Goal: Contribute content: Add original content to the website for others to see

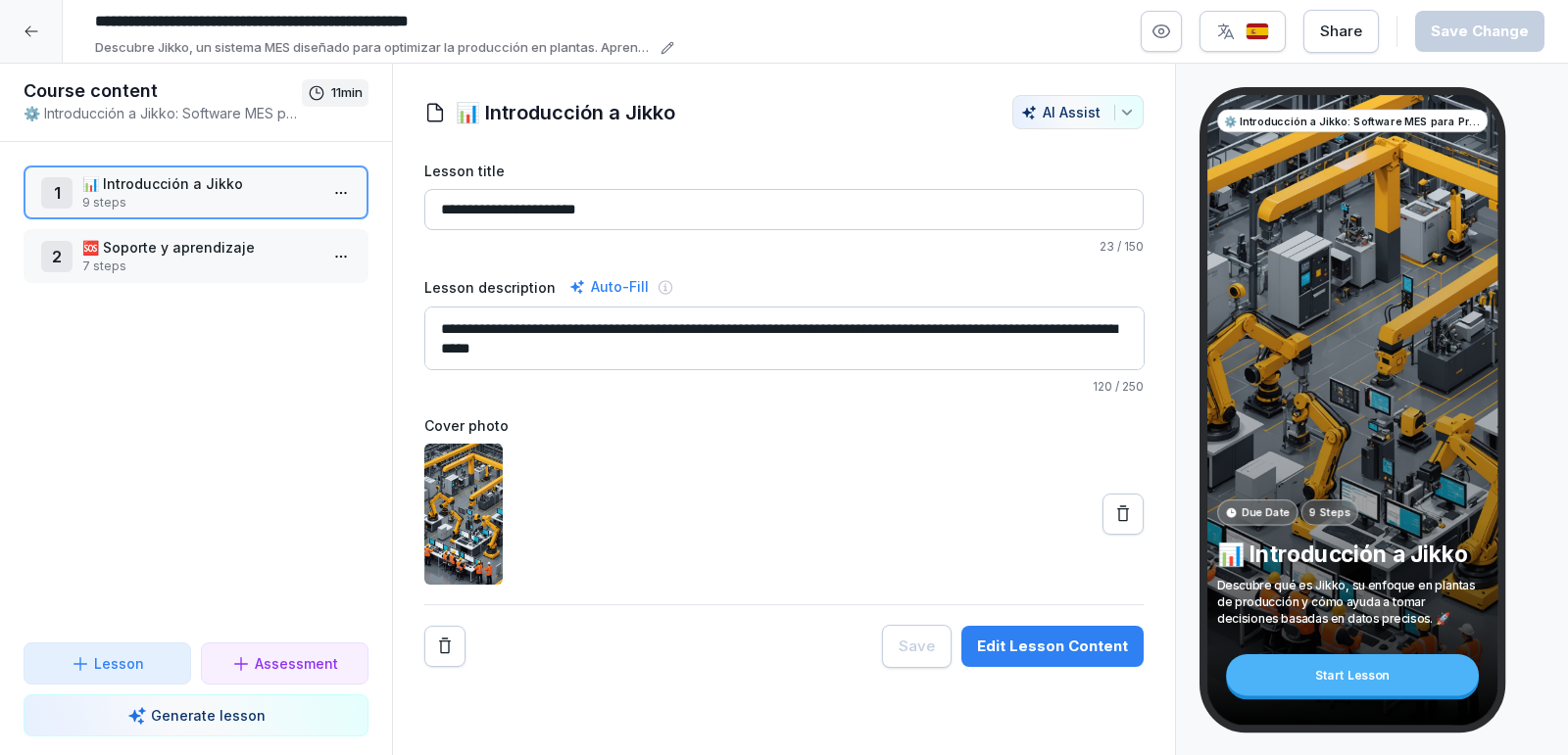
click at [192, 255] on p "🆘 Soporte y aprendizaje" at bounding box center [200, 247] width 235 height 21
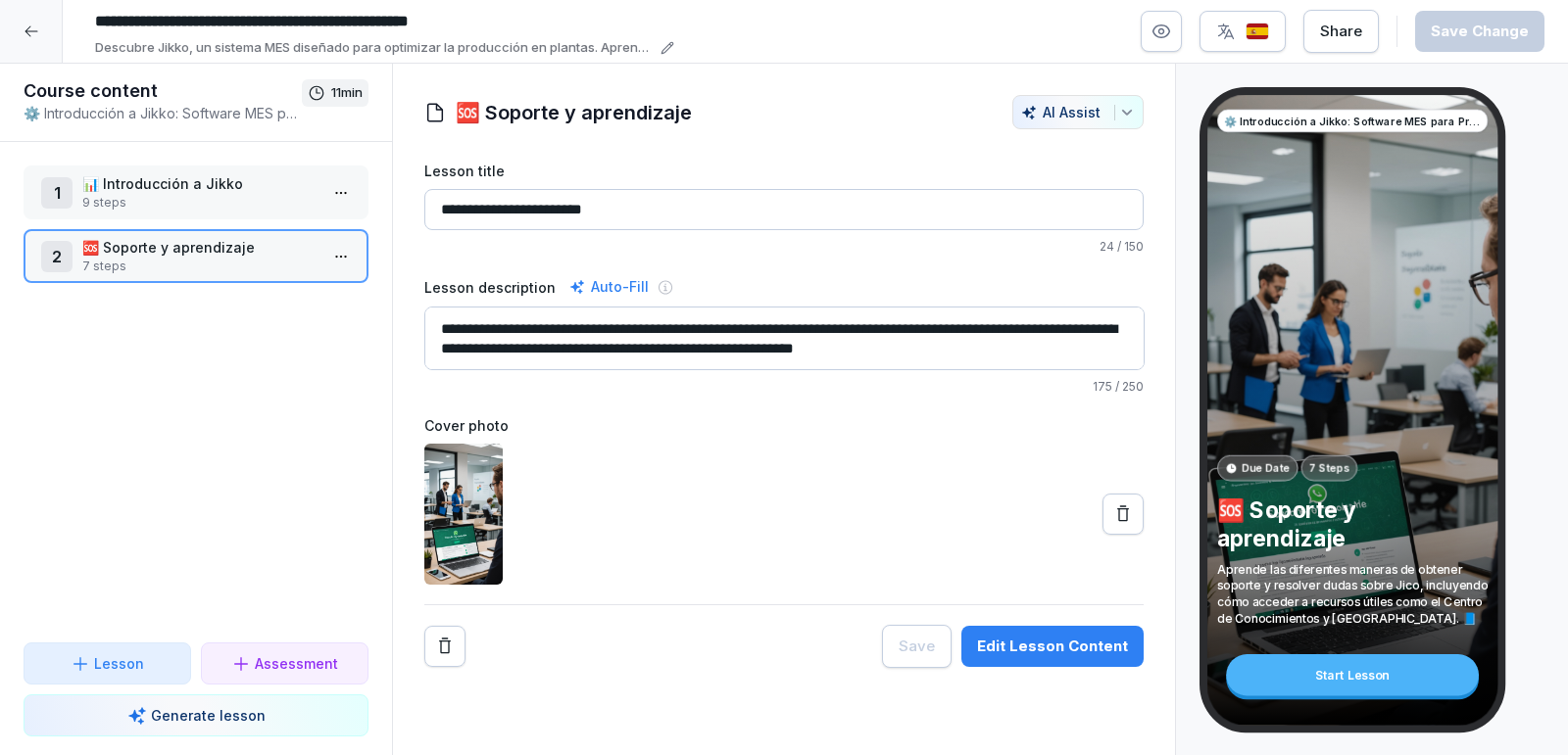
click at [213, 195] on p "9 steps" at bounding box center [200, 203] width 235 height 18
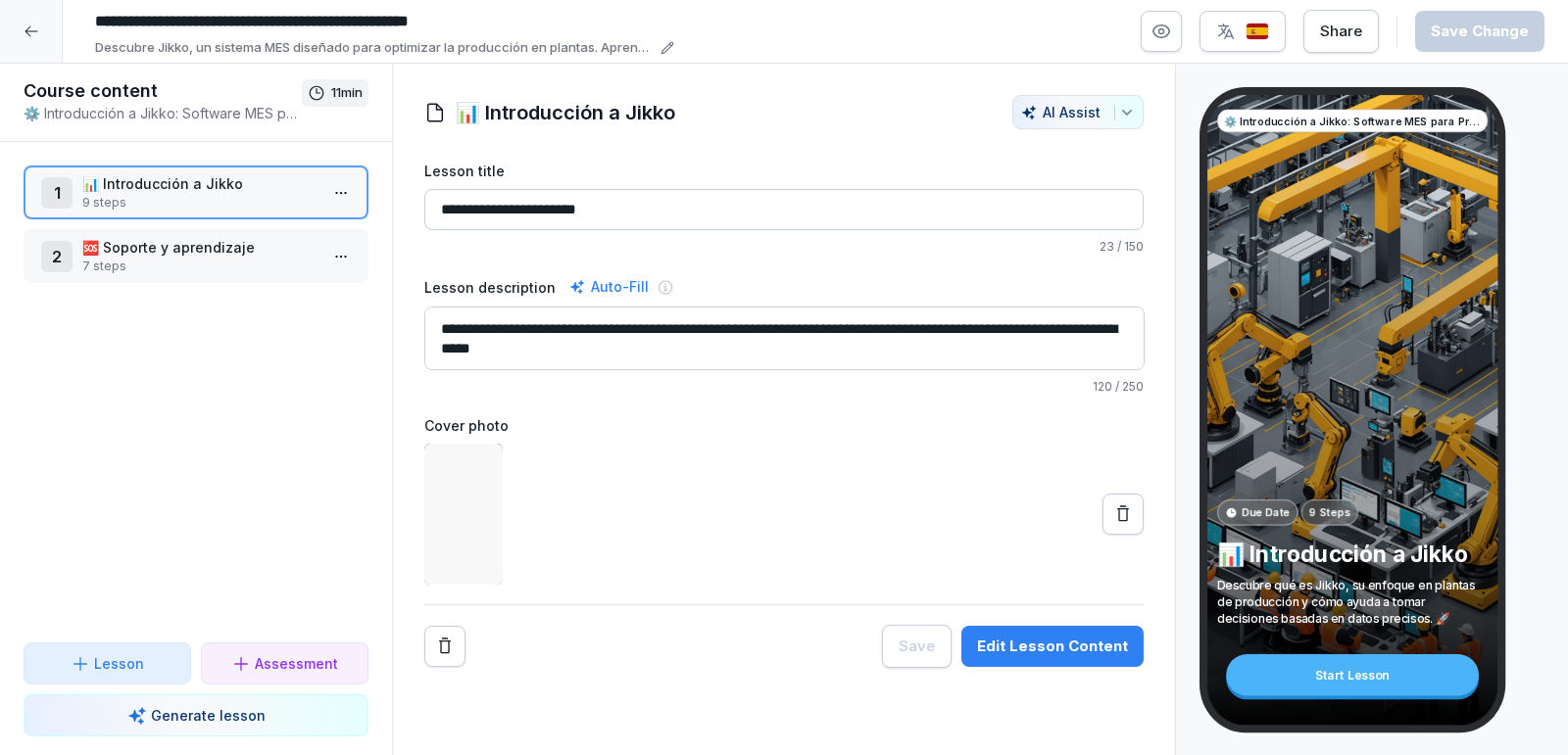
click at [184, 256] on p "🆘 Soporte y aprendizaje" at bounding box center [200, 247] width 235 height 21
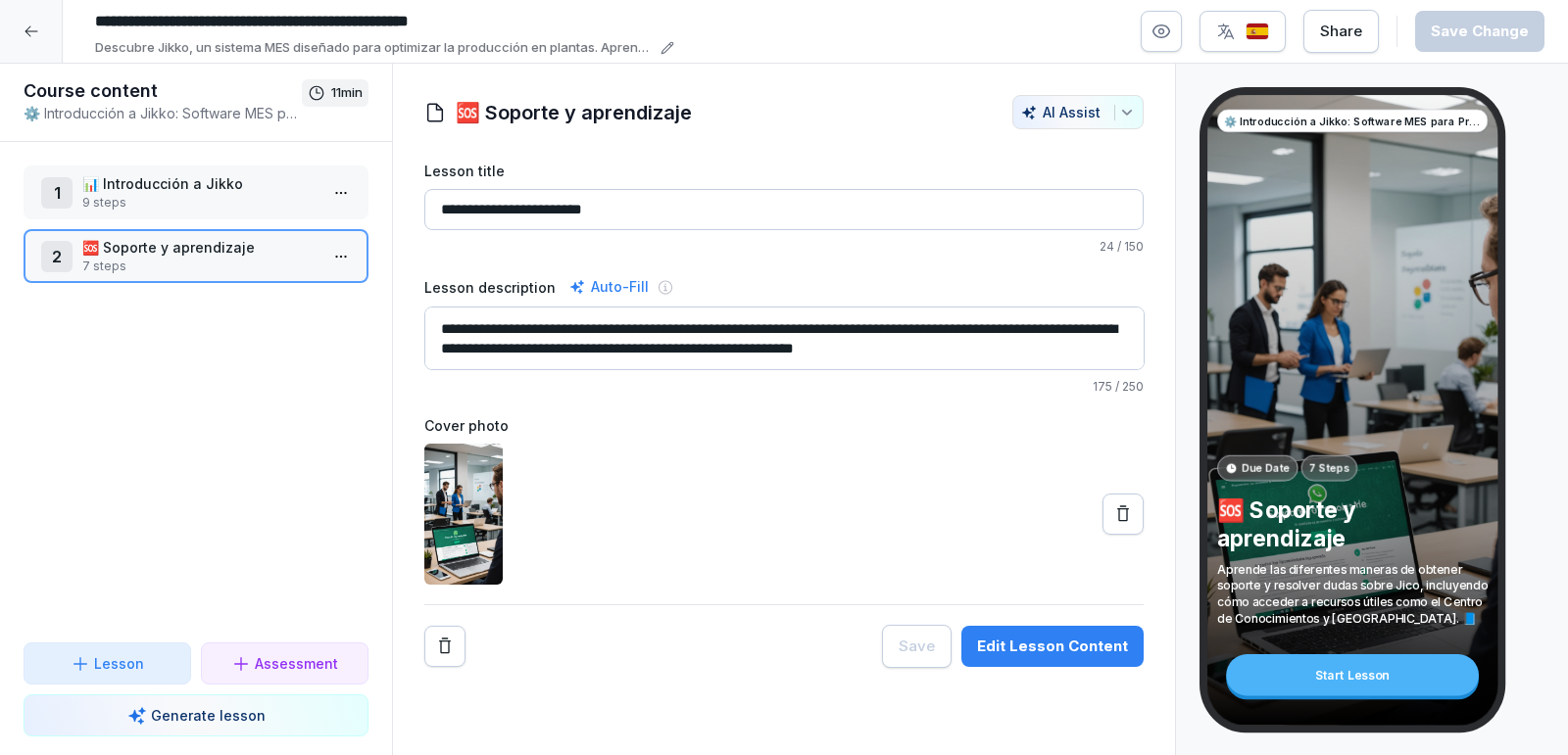
click at [37, 29] on icon at bounding box center [32, 32] width 16 height 16
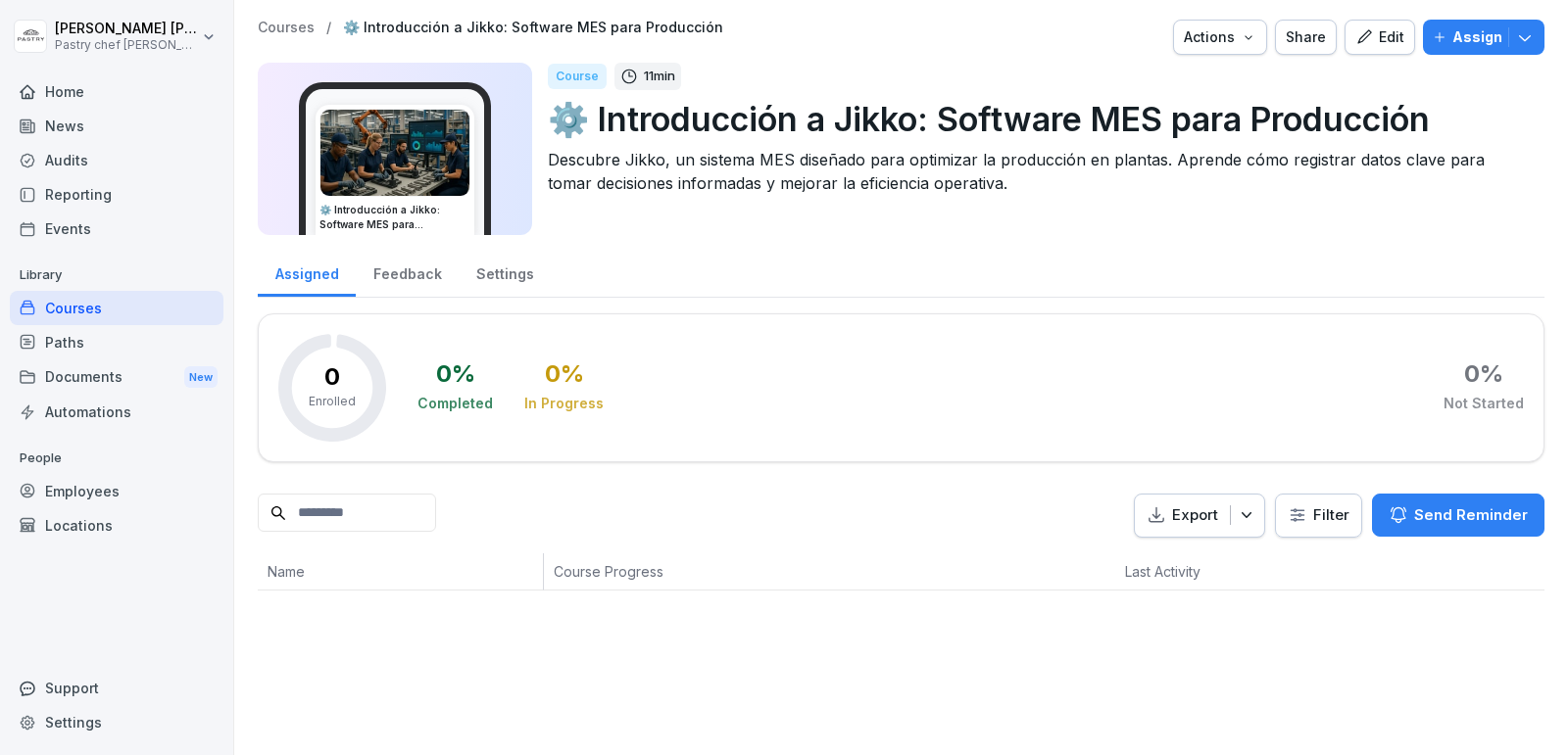
click at [1380, 39] on div "Edit" at bounding box center [1380, 38] width 49 height 22
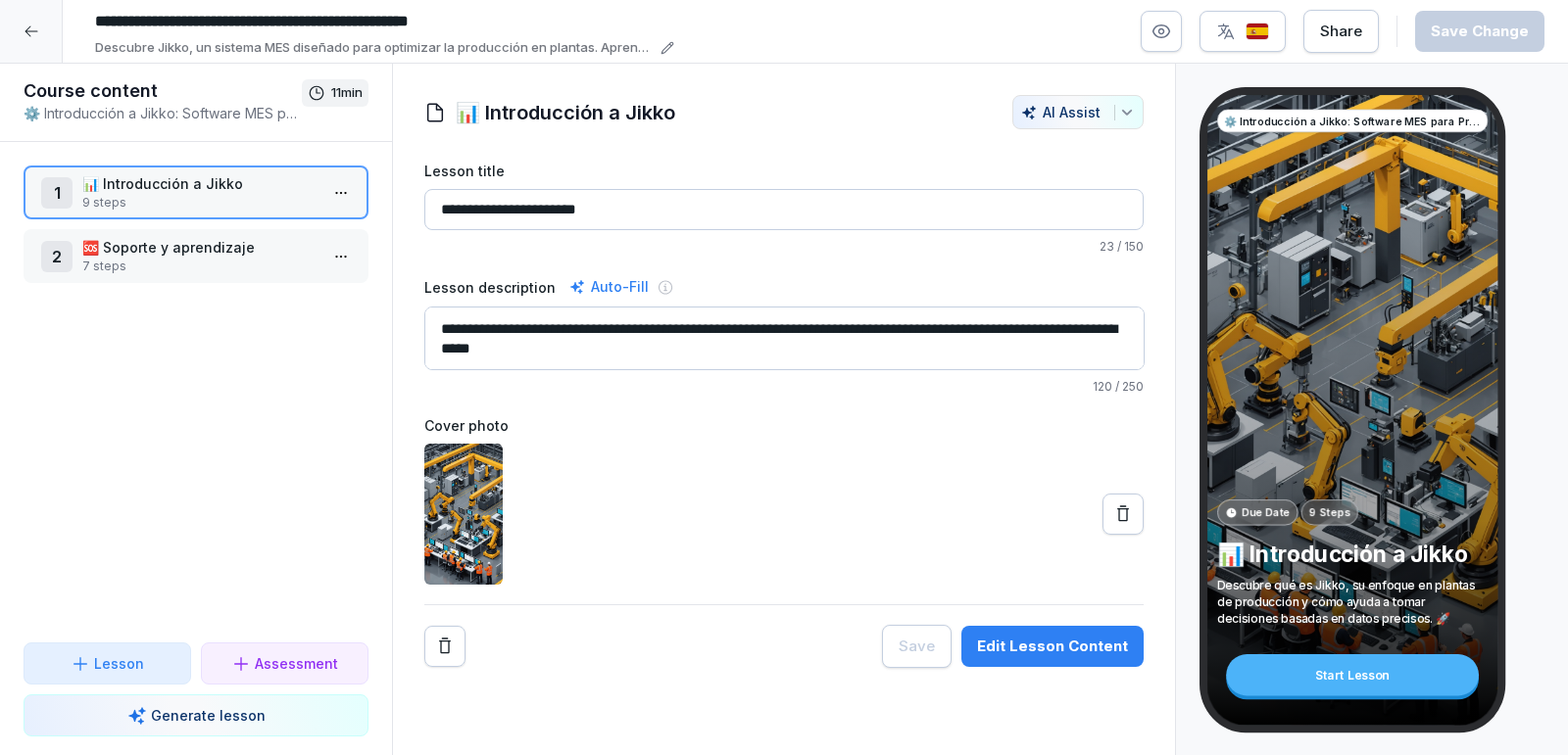
click at [195, 249] on p "🆘 Soporte y aprendizaje" at bounding box center [200, 247] width 235 height 21
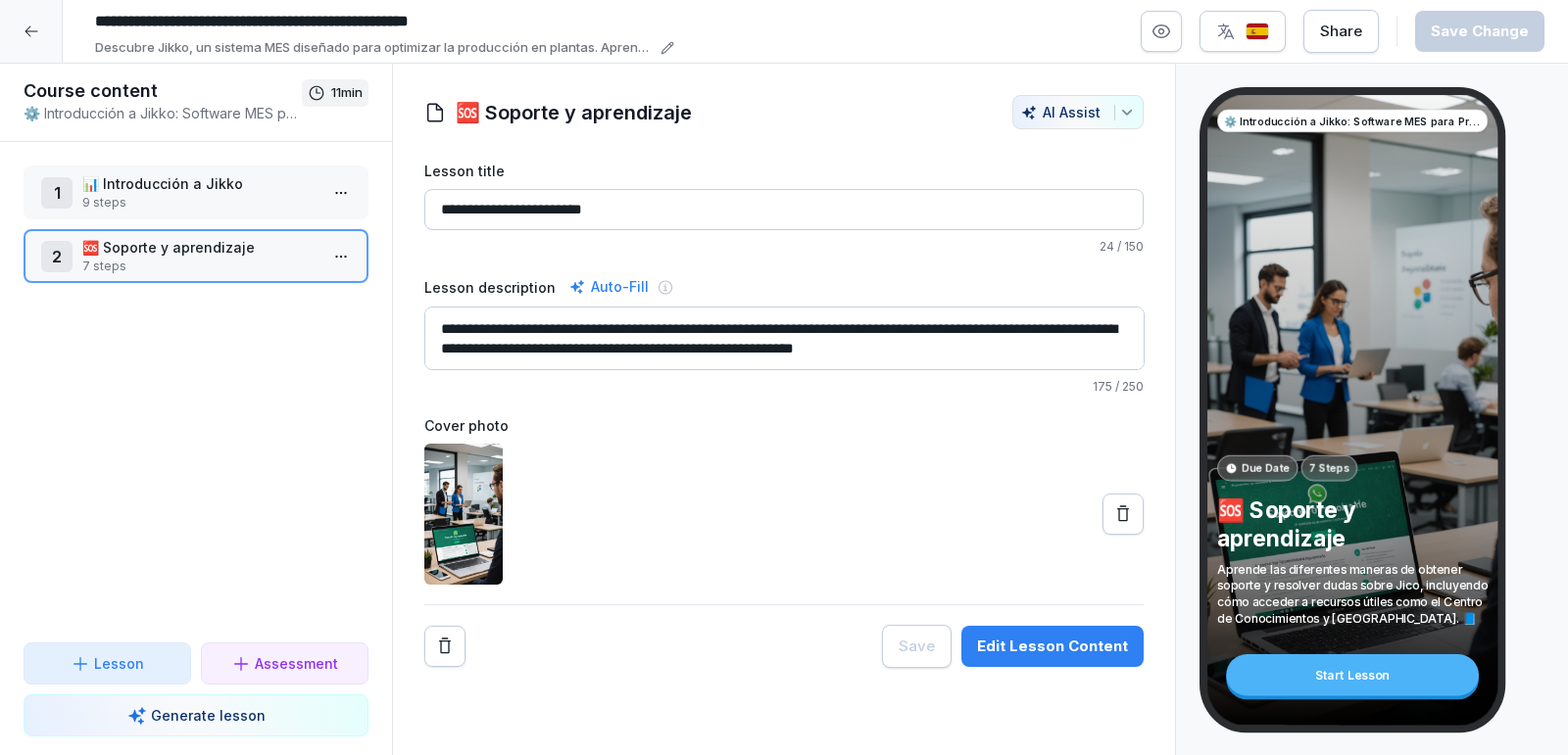
click at [219, 200] on p "9 steps" at bounding box center [200, 203] width 235 height 18
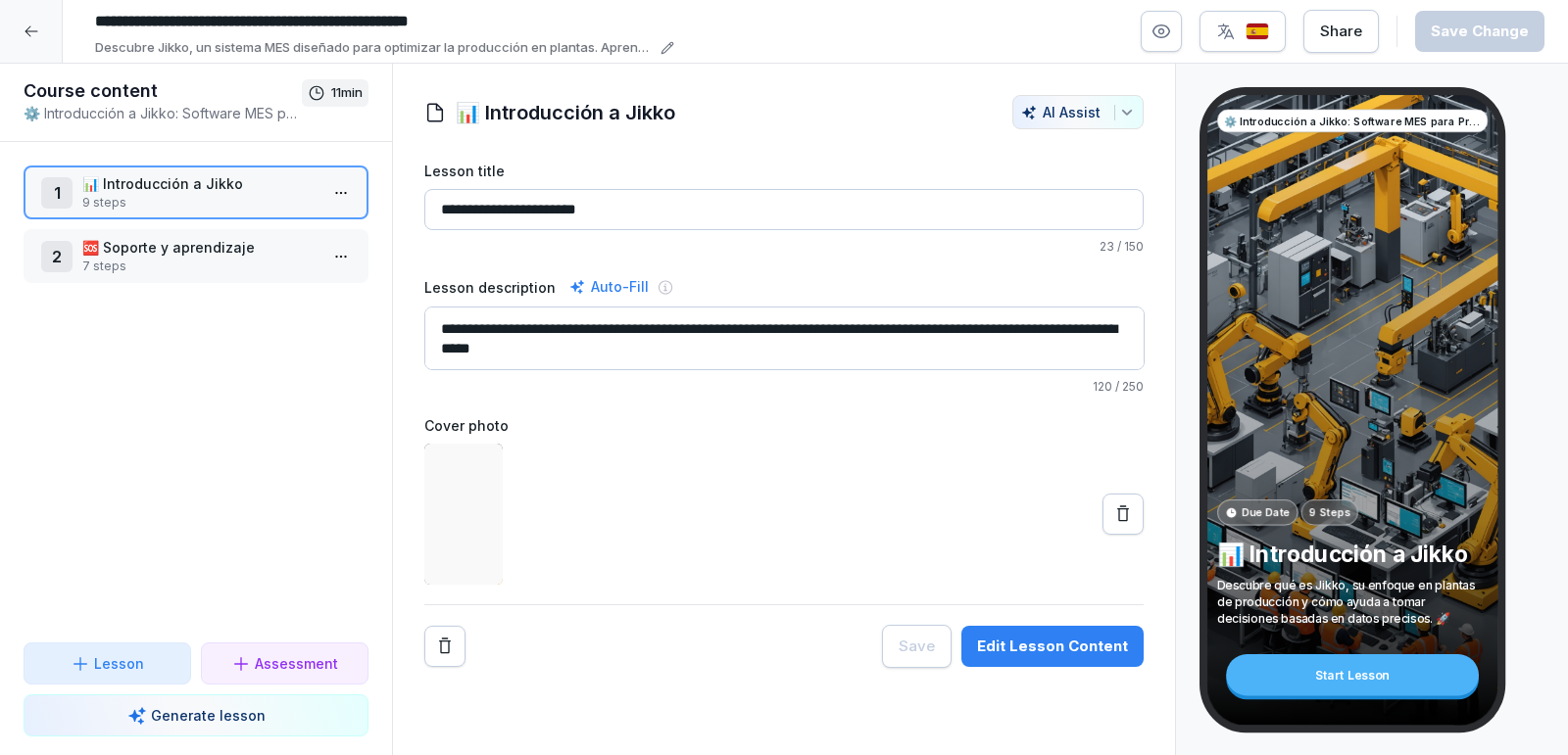
click at [188, 265] on p "7 steps" at bounding box center [200, 267] width 235 height 18
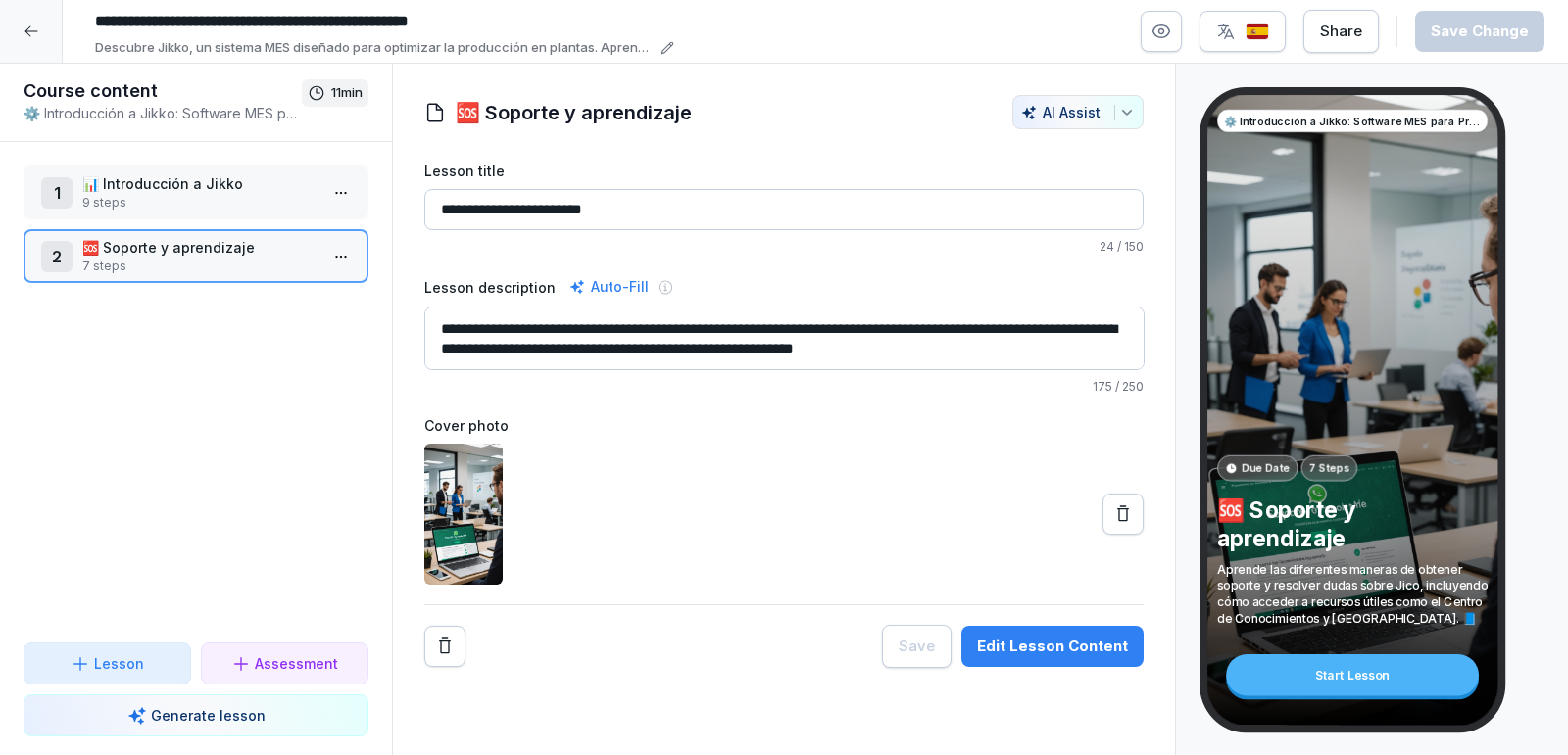
click at [195, 204] on p "9 steps" at bounding box center [200, 203] width 235 height 18
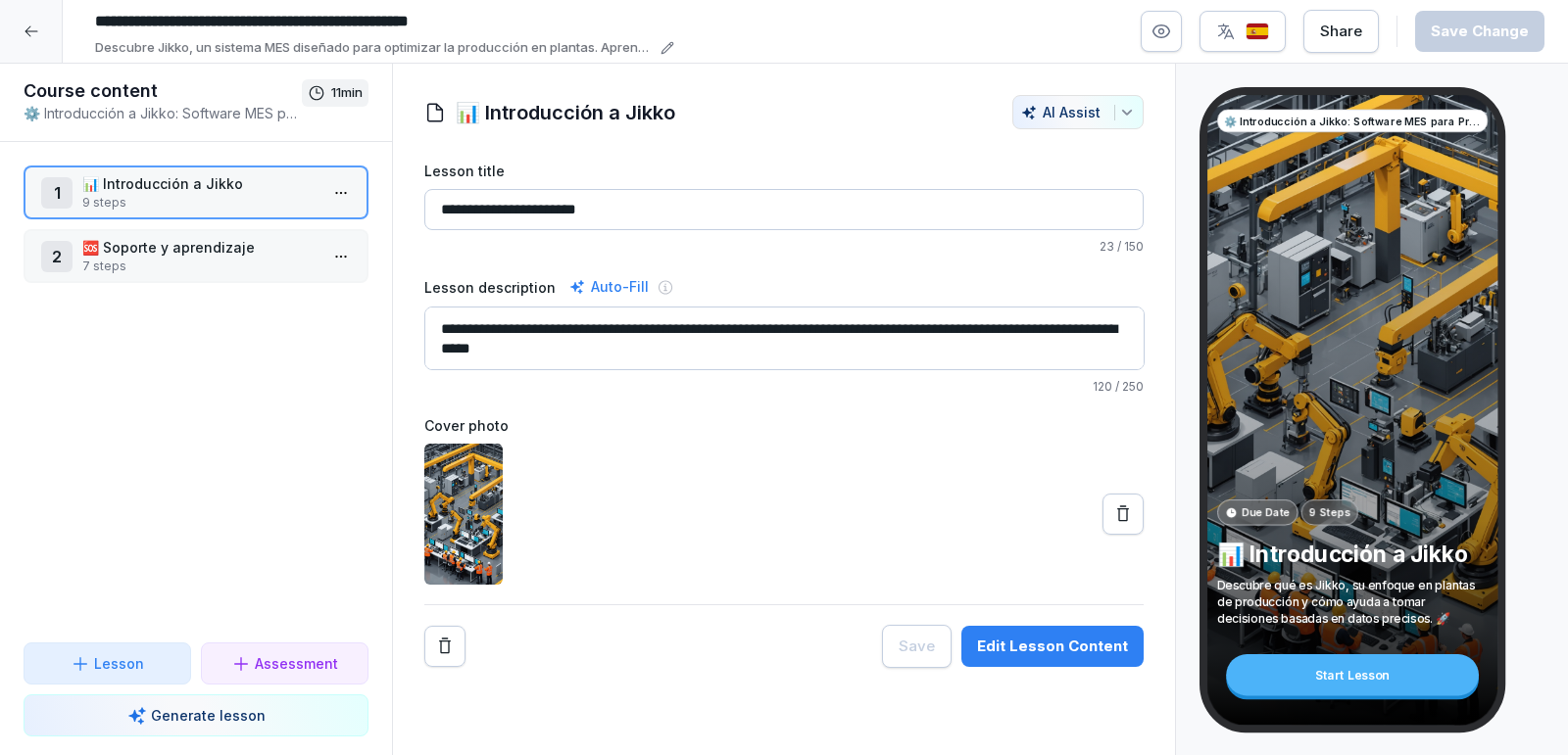
click at [170, 254] on p "🆘 Soporte y aprendizaje" at bounding box center [200, 247] width 235 height 21
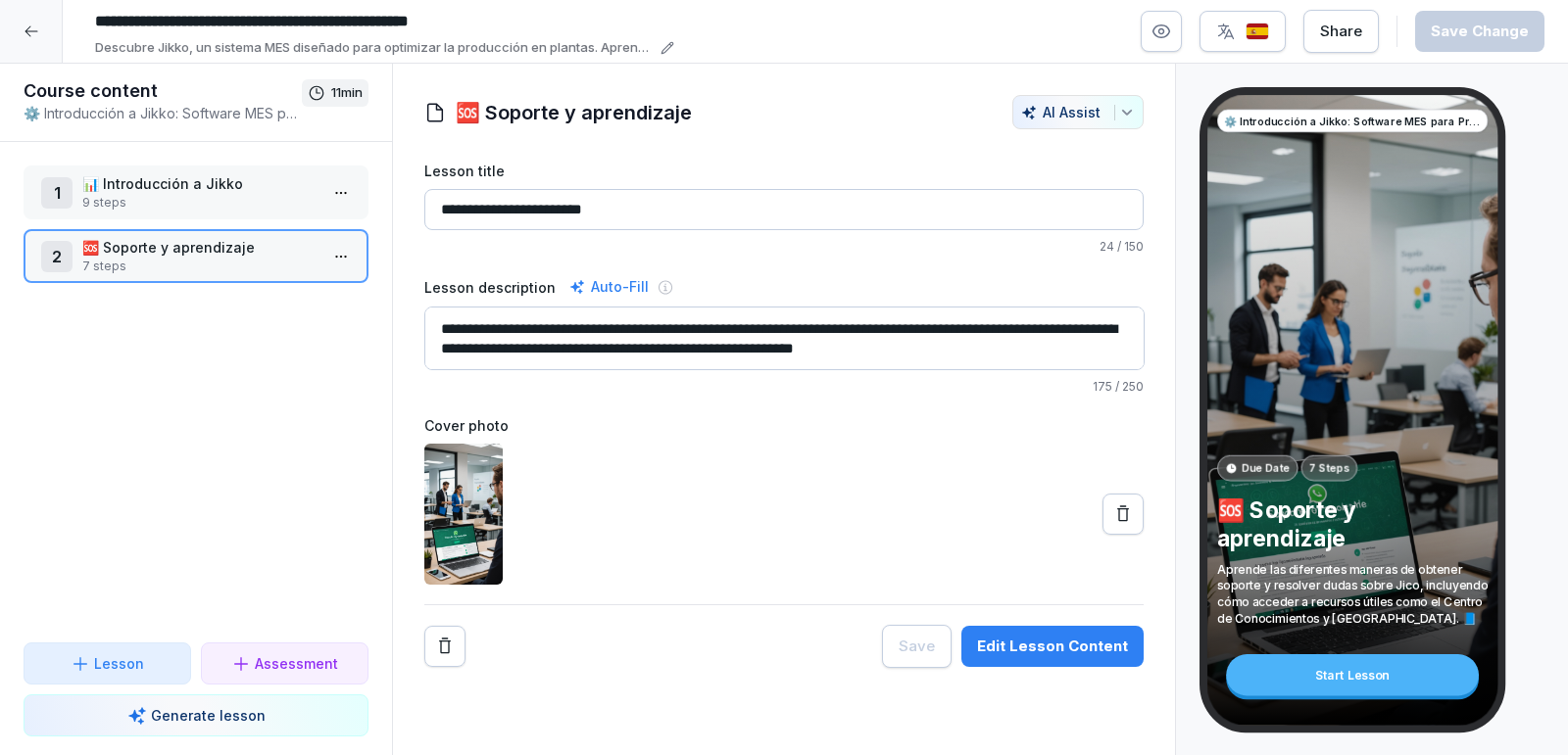
click at [185, 262] on p "7 steps" at bounding box center [200, 267] width 235 height 18
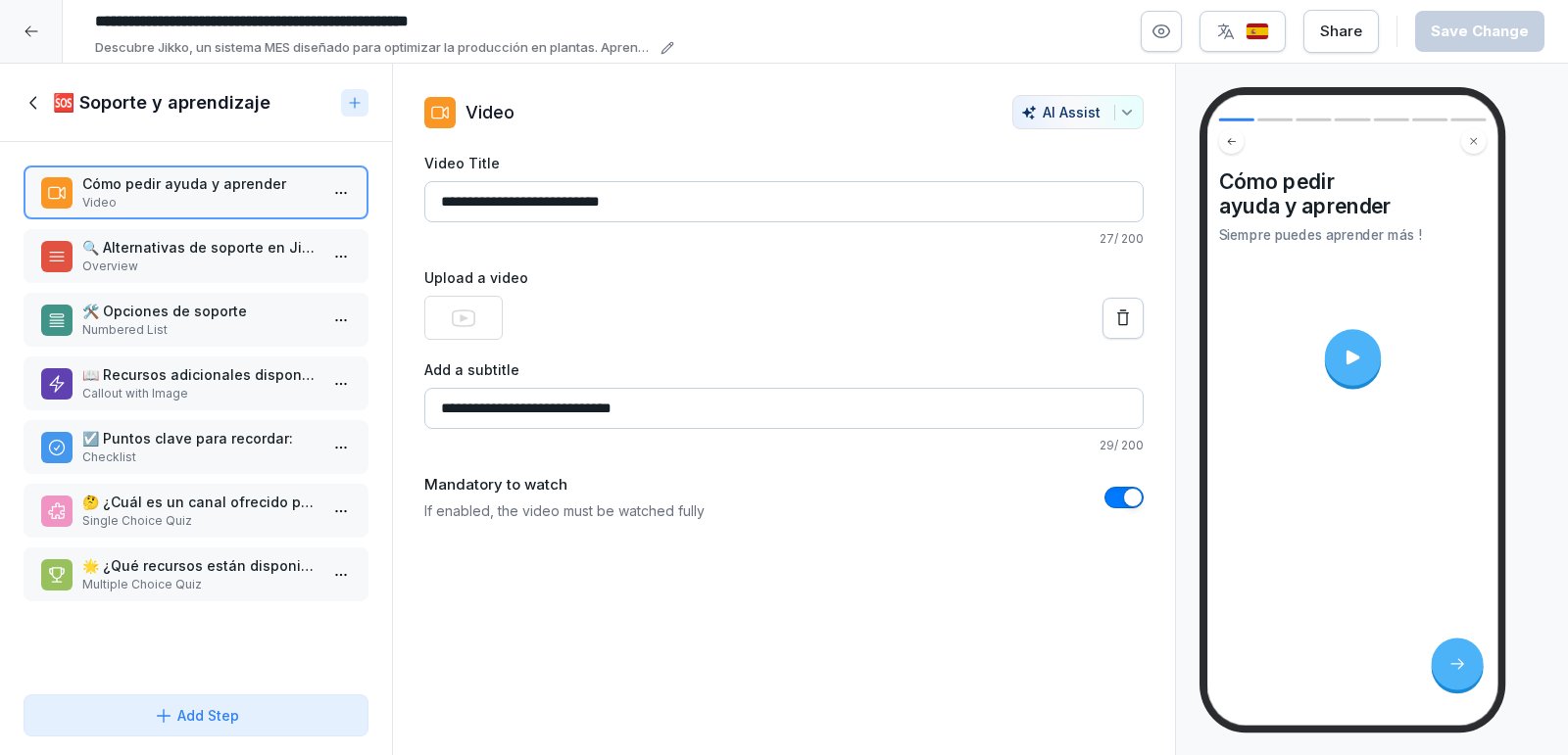
click at [1361, 355] on icon at bounding box center [1352, 357] width 21 height 21
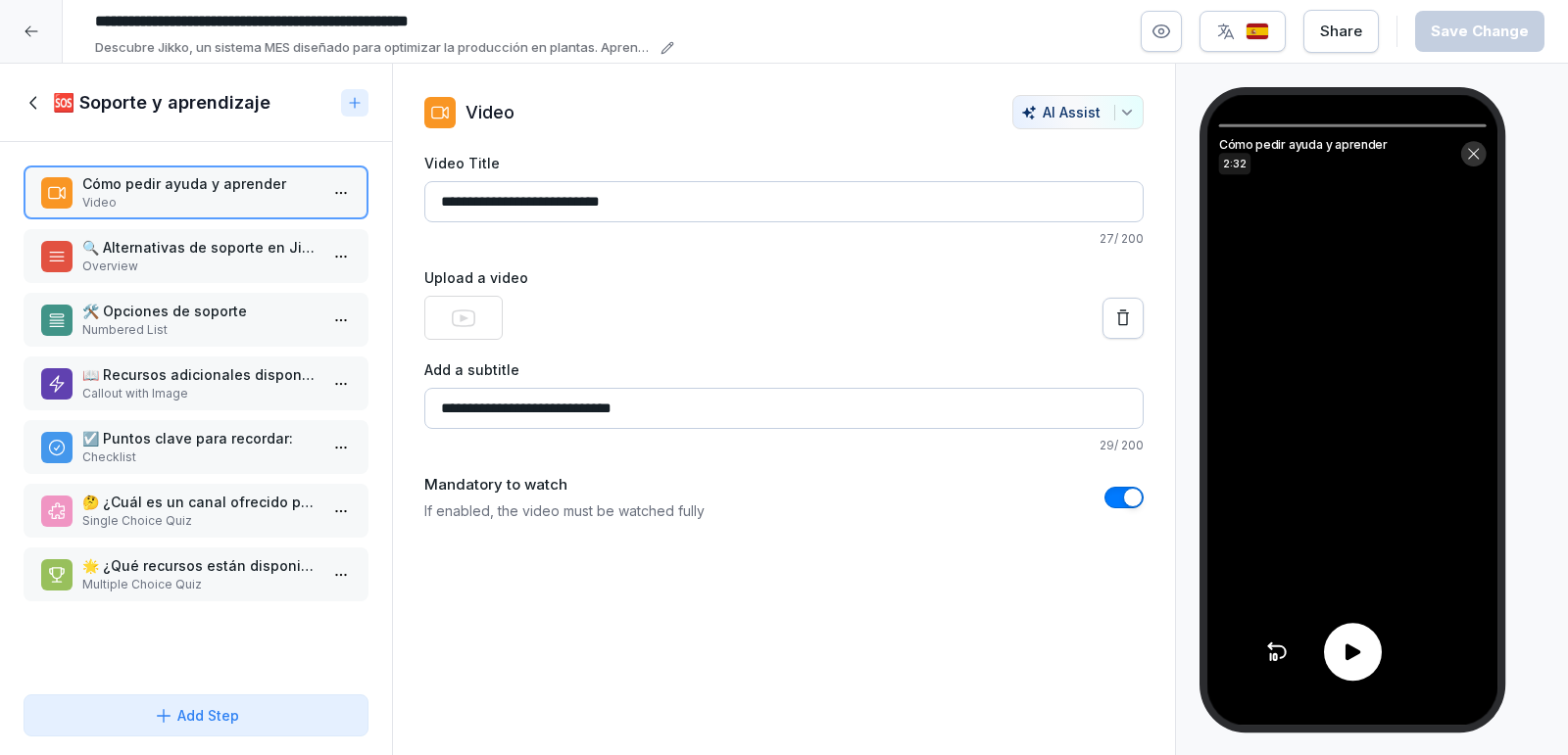
click at [1357, 658] on icon at bounding box center [1352, 652] width 24 height 24
click at [1479, 156] on icon at bounding box center [1473, 153] width 15 height 15
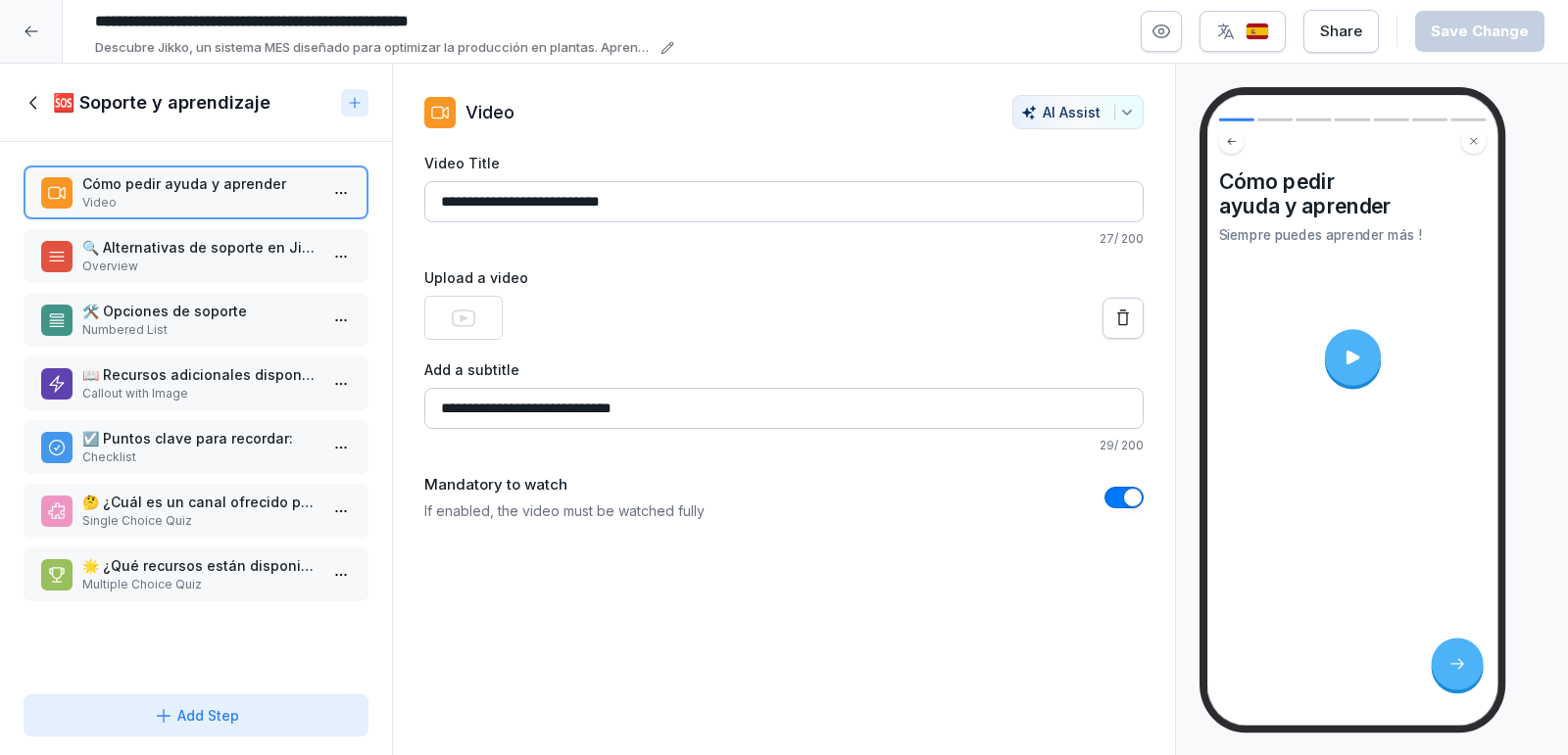
click at [178, 717] on div "Add Step" at bounding box center [197, 715] width 85 height 21
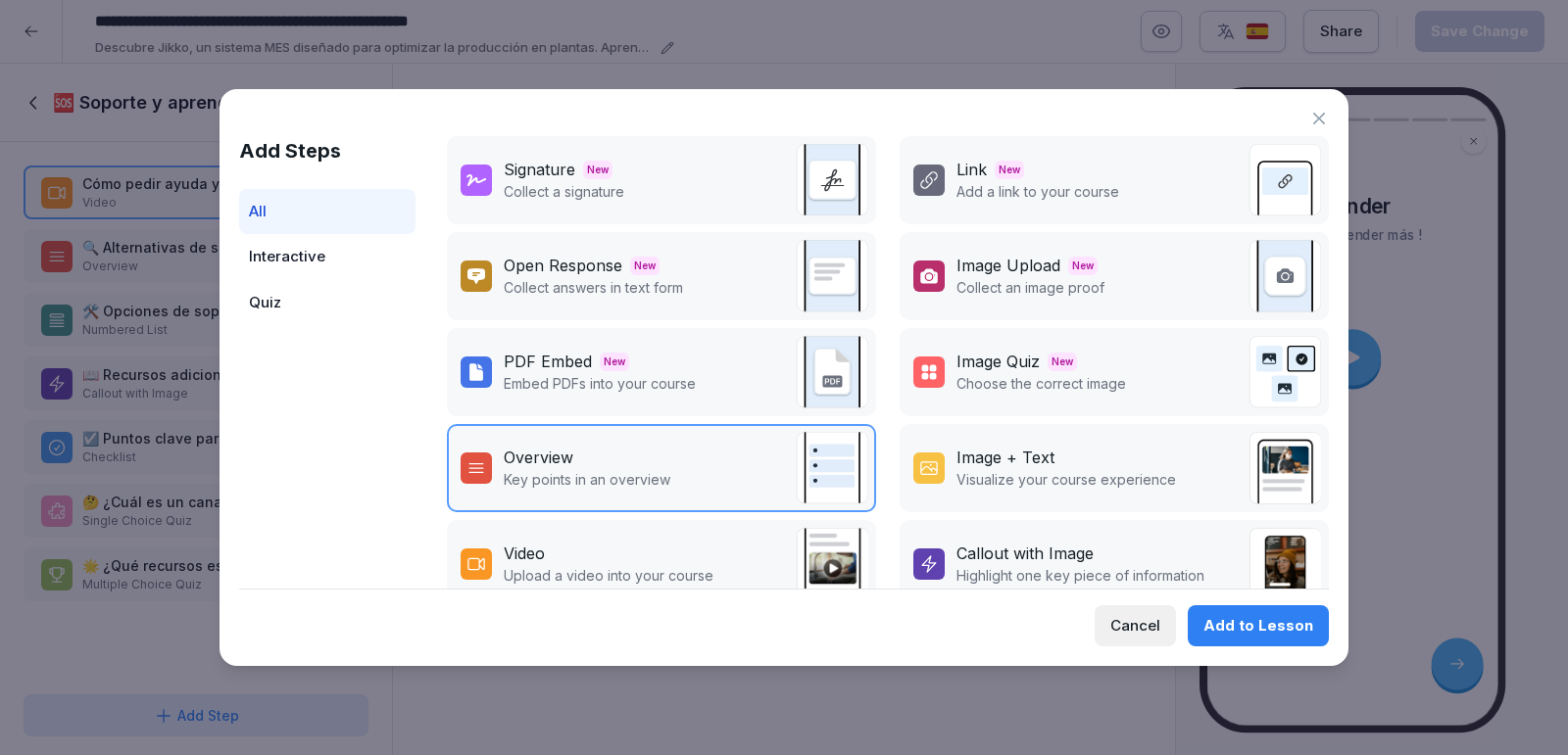
click at [1012, 200] on p "Add a link to your course" at bounding box center [1038, 191] width 163 height 21
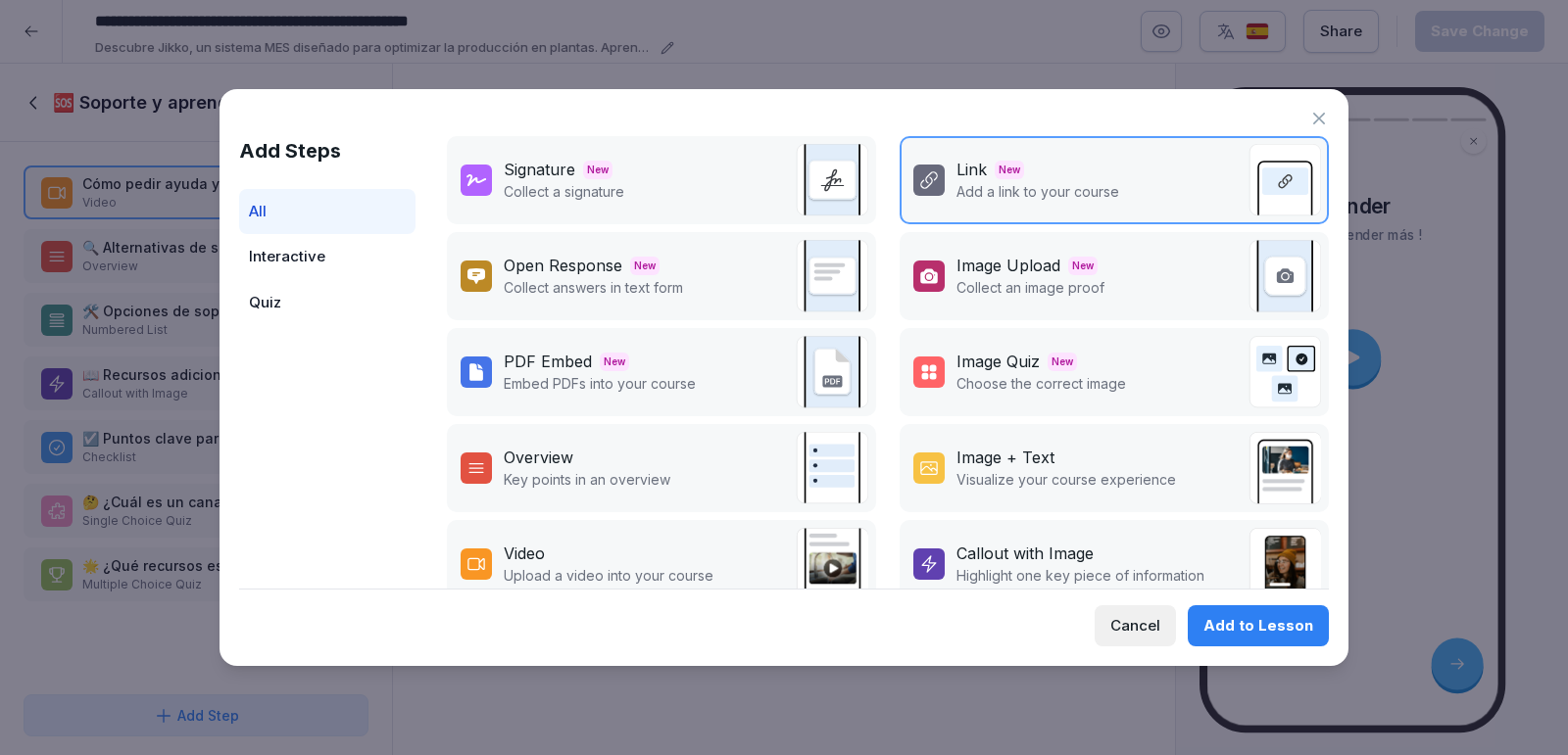
click at [1050, 190] on p "Add a link to your course" at bounding box center [1038, 191] width 163 height 21
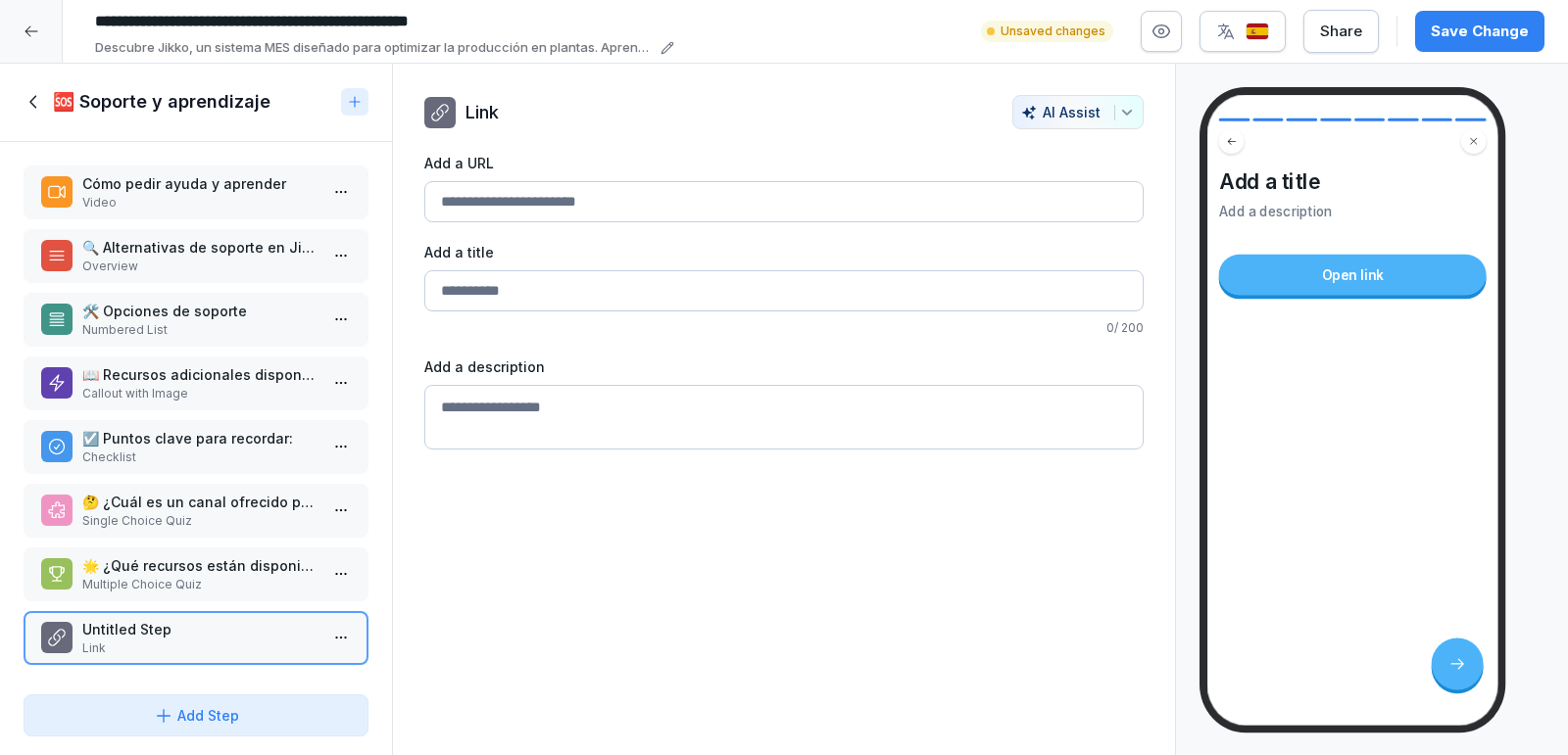
click at [586, 202] on input "Add a URL" at bounding box center [784, 202] width 720 height 42
paste input "**********"
type input "**********"
click at [499, 292] on input "Add a URL" at bounding box center [784, 292] width 720 height 42
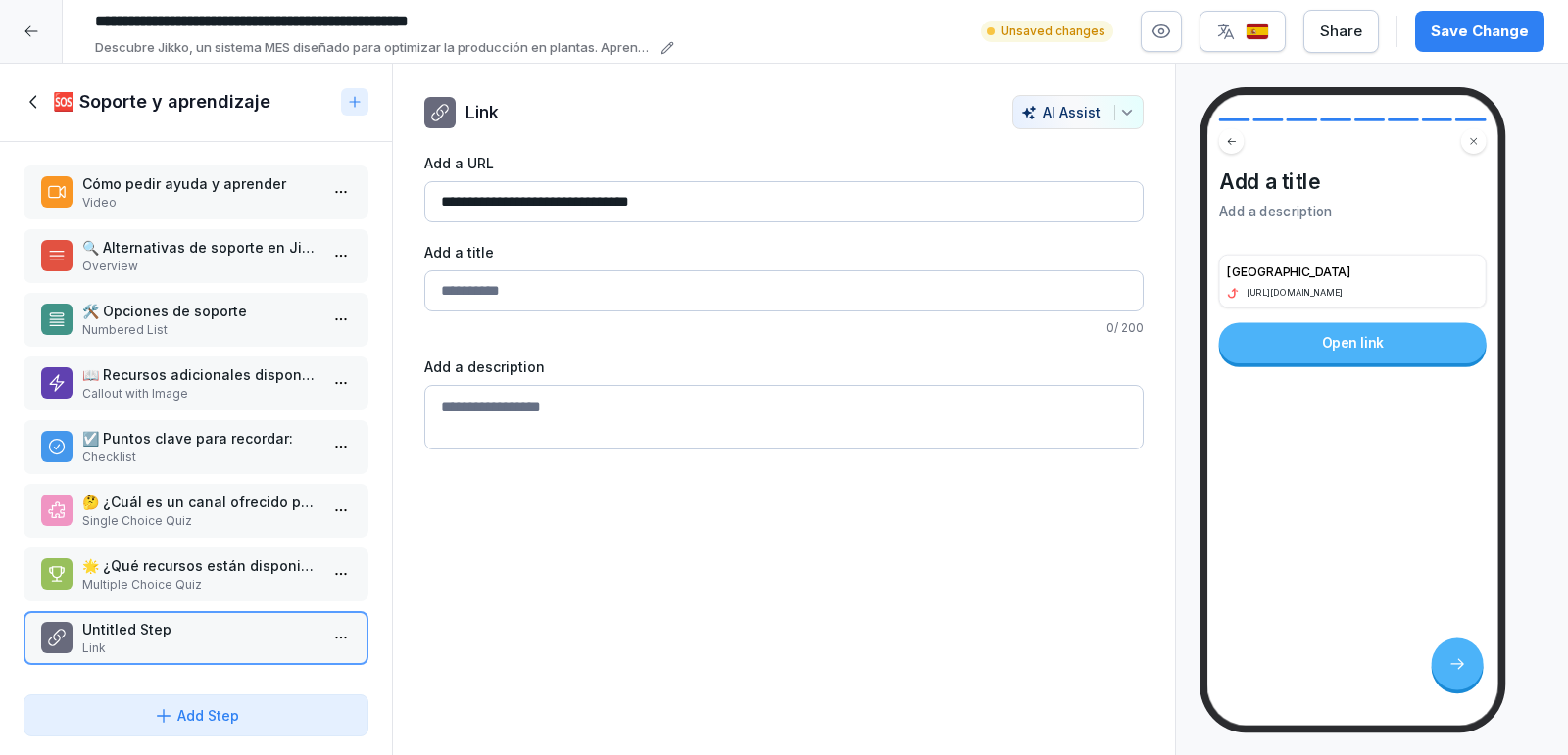
type input "*"
type input "**********"
click at [567, 498] on div "**********" at bounding box center [784, 409] width 784 height 693
click at [614, 400] on textarea "Add a description" at bounding box center [784, 417] width 720 height 64
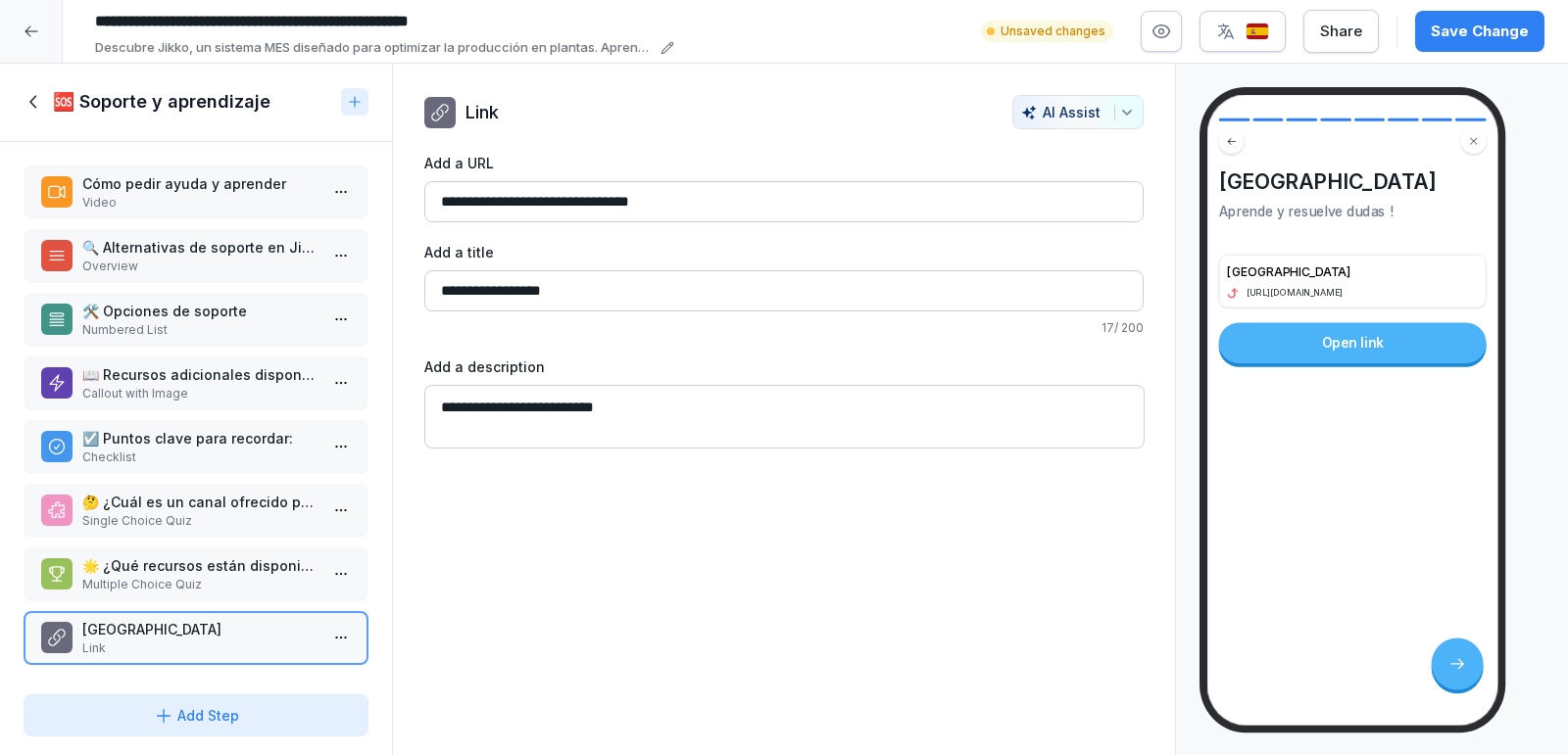
type textarea "**********"
click at [700, 521] on div "**********" at bounding box center [784, 409] width 784 height 693
click at [1457, 33] on div "Save Change" at bounding box center [1479, 32] width 98 height 22
click at [25, 40] on div at bounding box center [31, 31] width 62 height 62
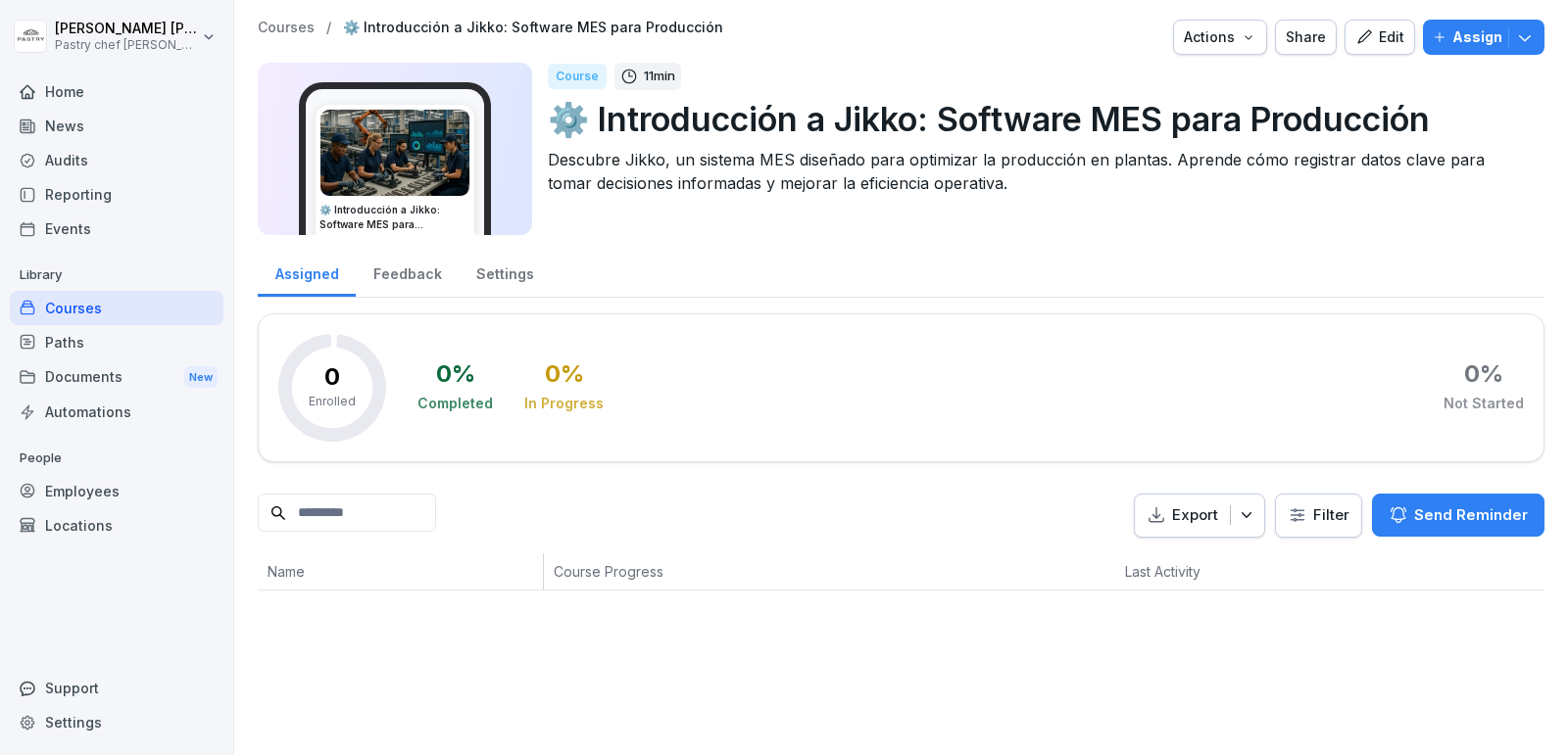
click at [1384, 40] on div "Edit" at bounding box center [1380, 38] width 49 height 22
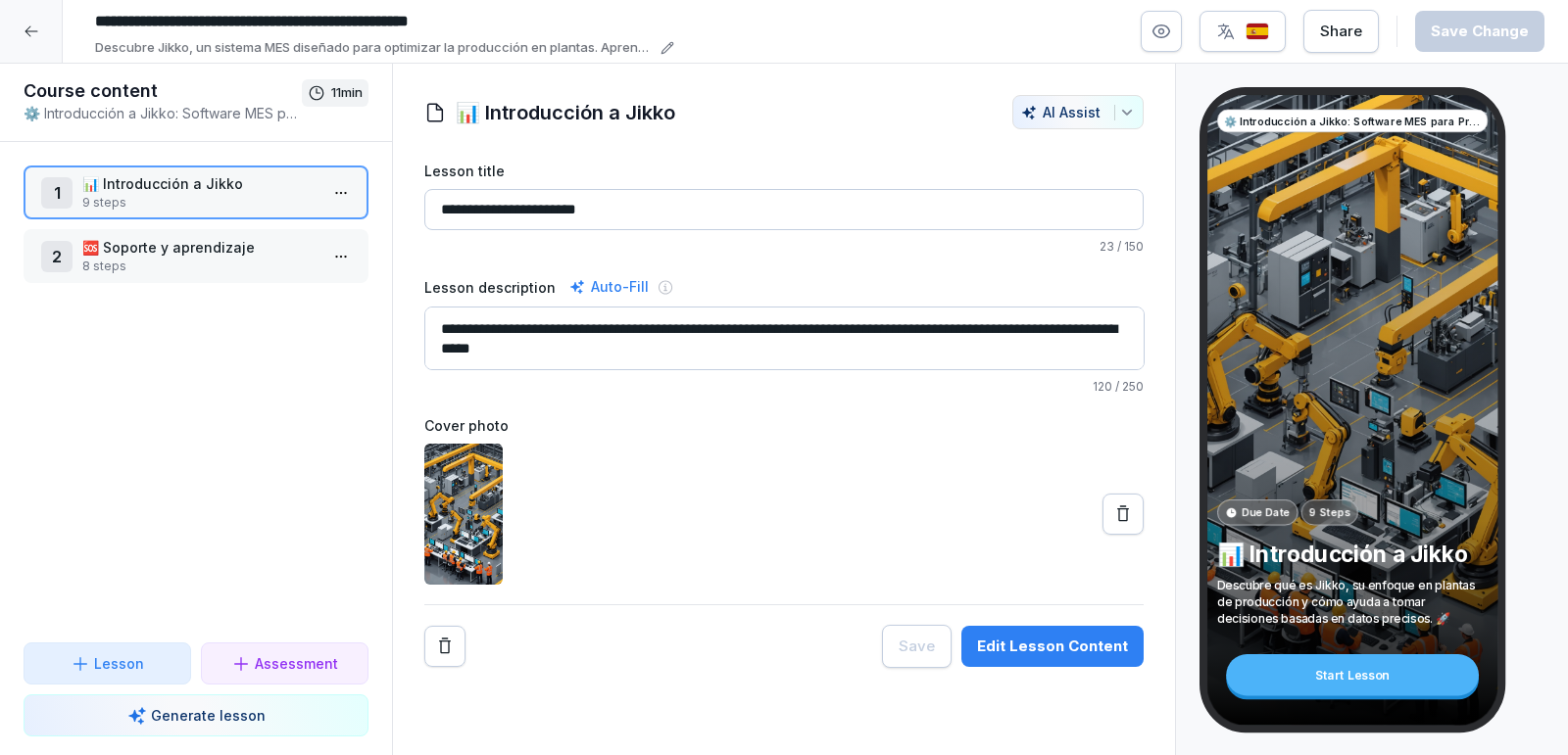
click at [215, 253] on p "🆘 Soporte y aprendizaje" at bounding box center [200, 247] width 235 height 21
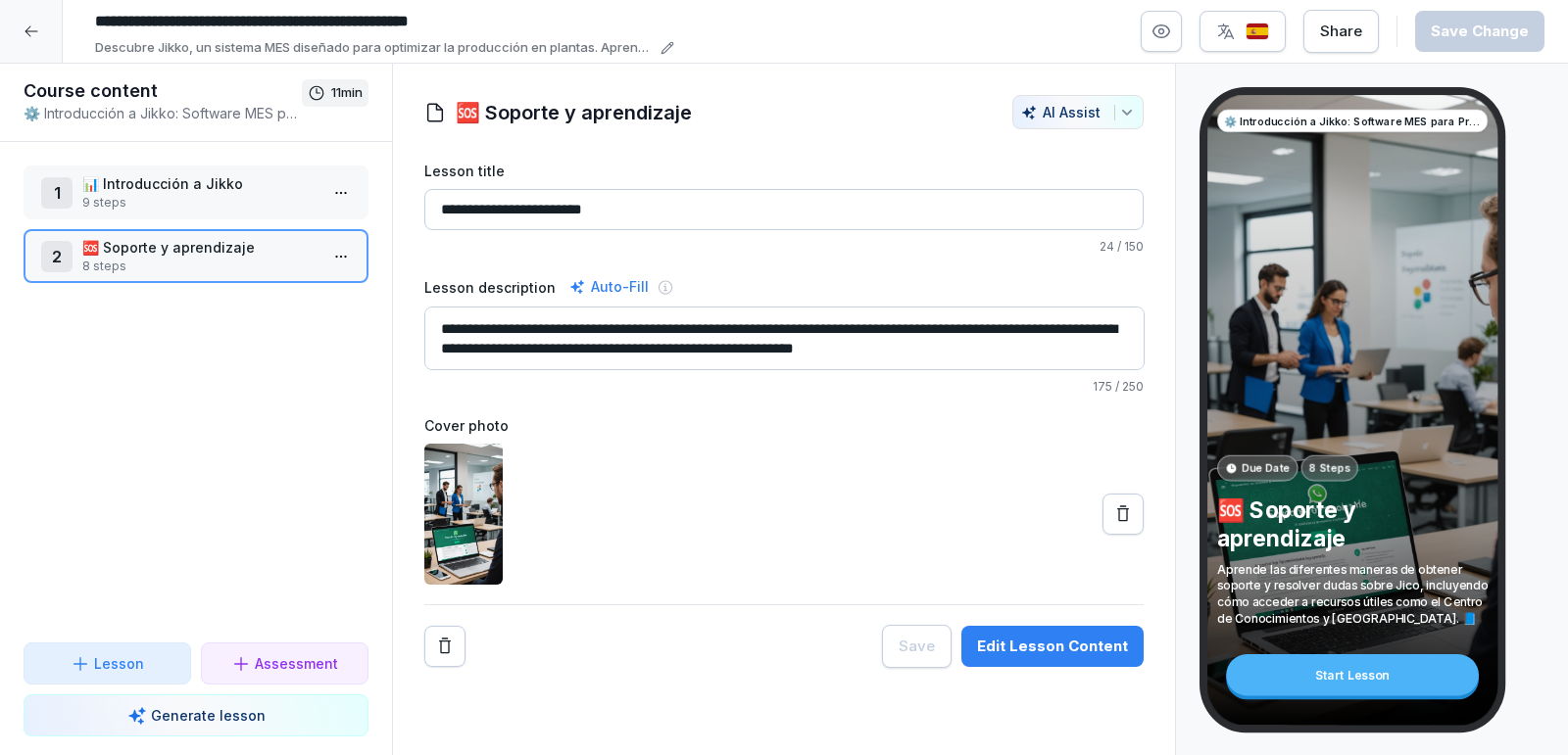
click at [170, 244] on p "🆘 Soporte y aprendizaje" at bounding box center [200, 247] width 235 height 21
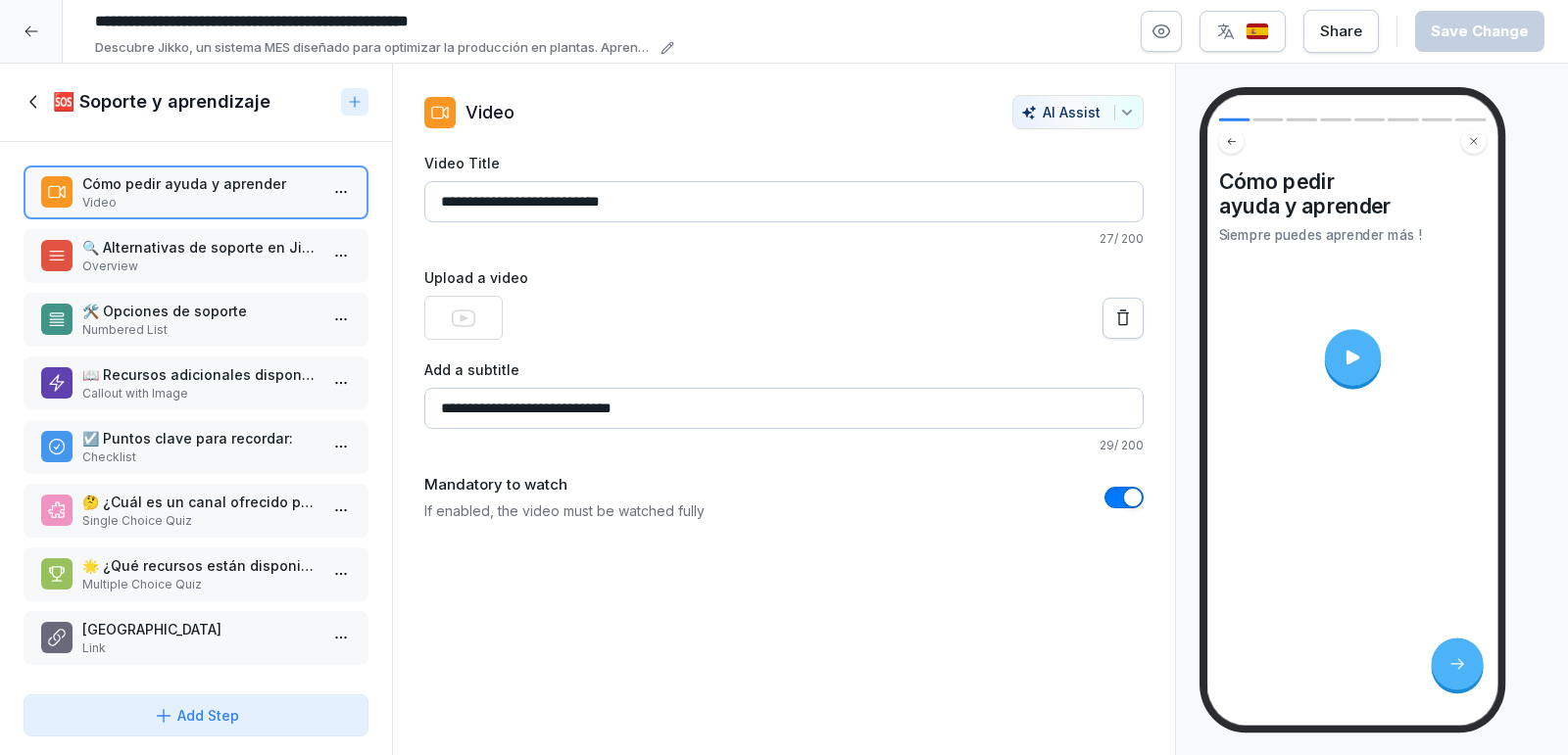
click at [142, 648] on p "Link" at bounding box center [200, 648] width 235 height 18
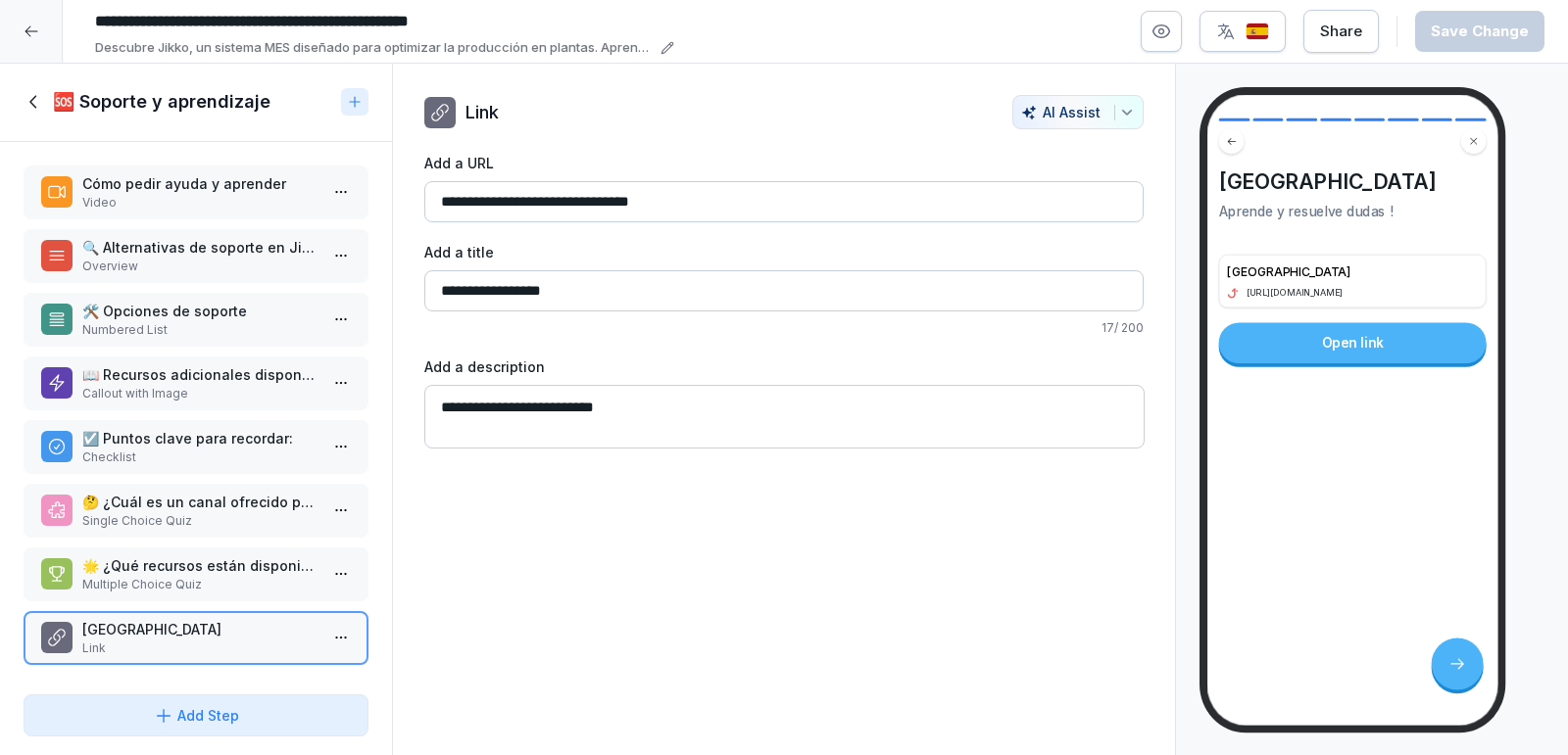
click at [37, 96] on icon at bounding box center [35, 102] width 22 height 22
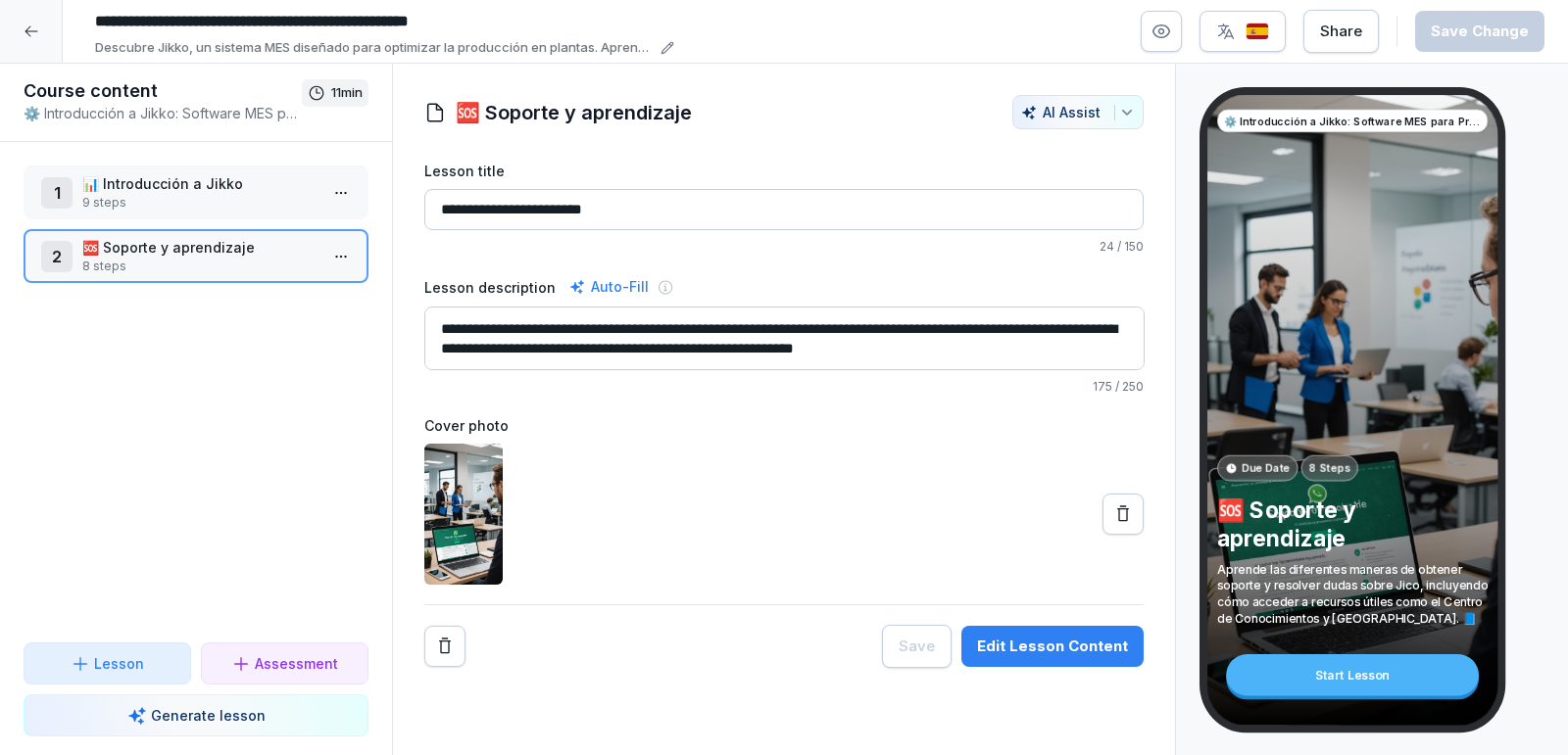
click at [241, 471] on div "1 📊 Introducción a Jikko 9 steps 2 🆘 Soporte y aprendizaje 8 steps To pick up a…" at bounding box center [196, 392] width 392 height 501
click at [32, 38] on icon at bounding box center [32, 32] width 16 height 16
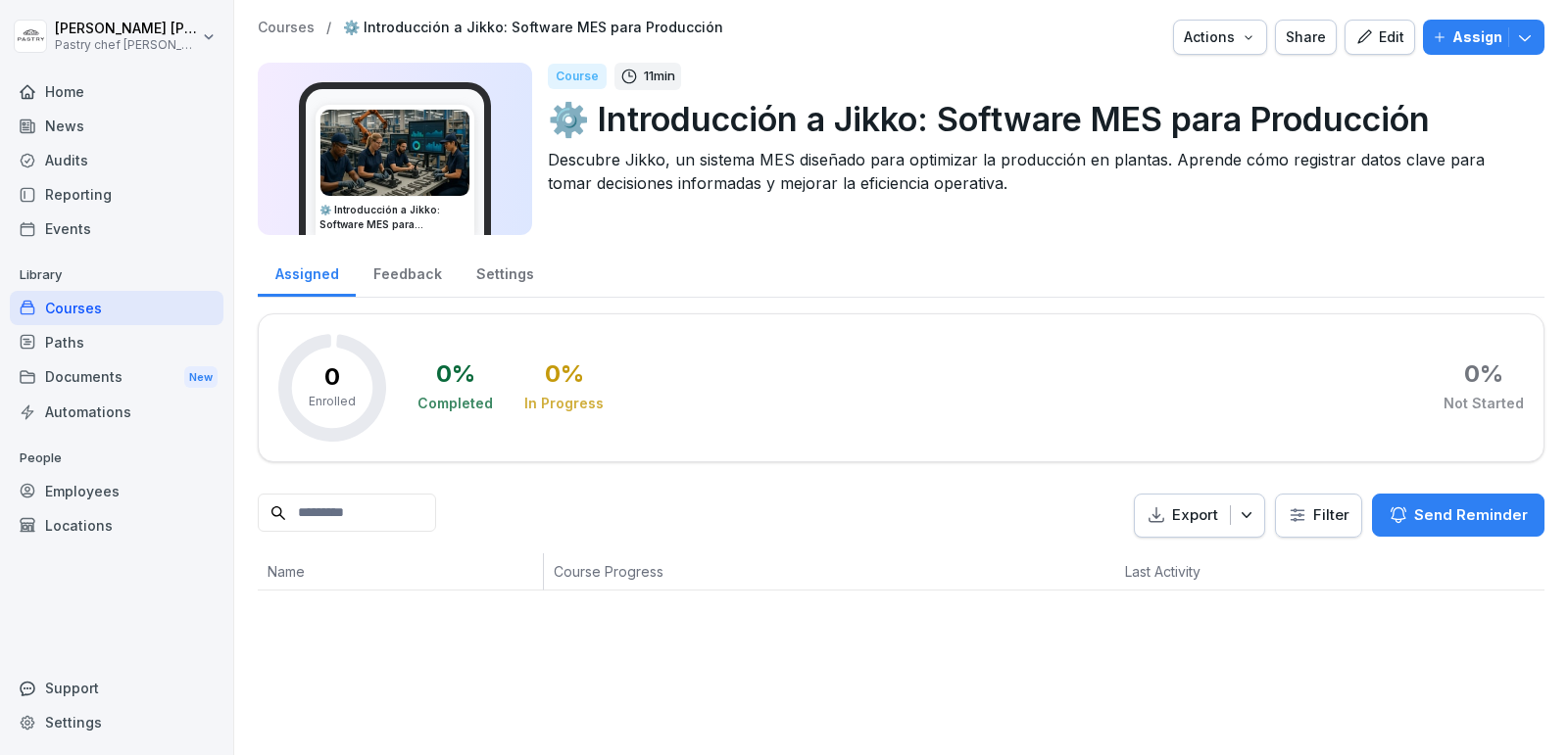
click at [108, 301] on div "Courses" at bounding box center [117, 307] width 214 height 35
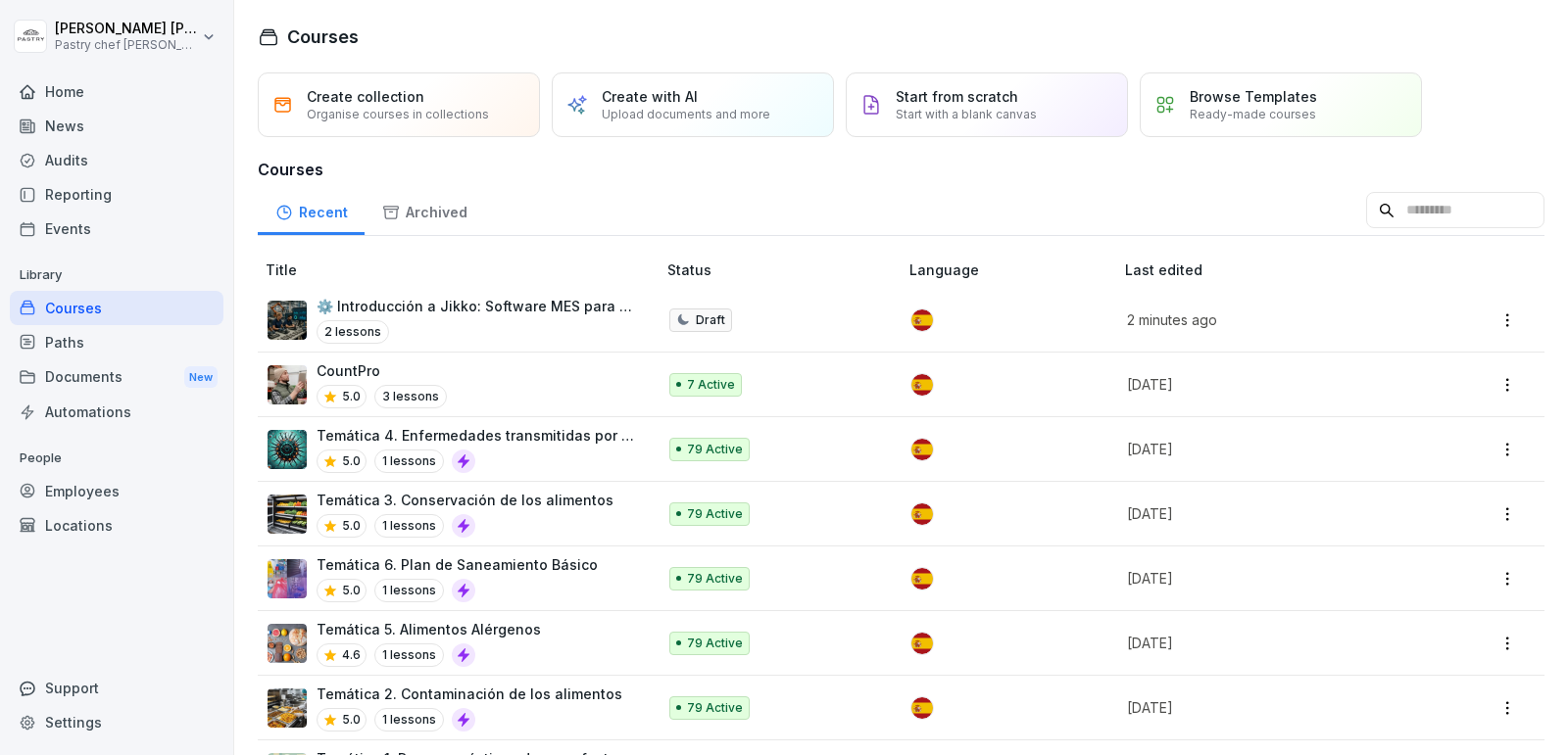
click at [527, 312] on p "⚙️ Introducción a Jikko: Software MES para Producción" at bounding box center [476, 305] width 319 height 21
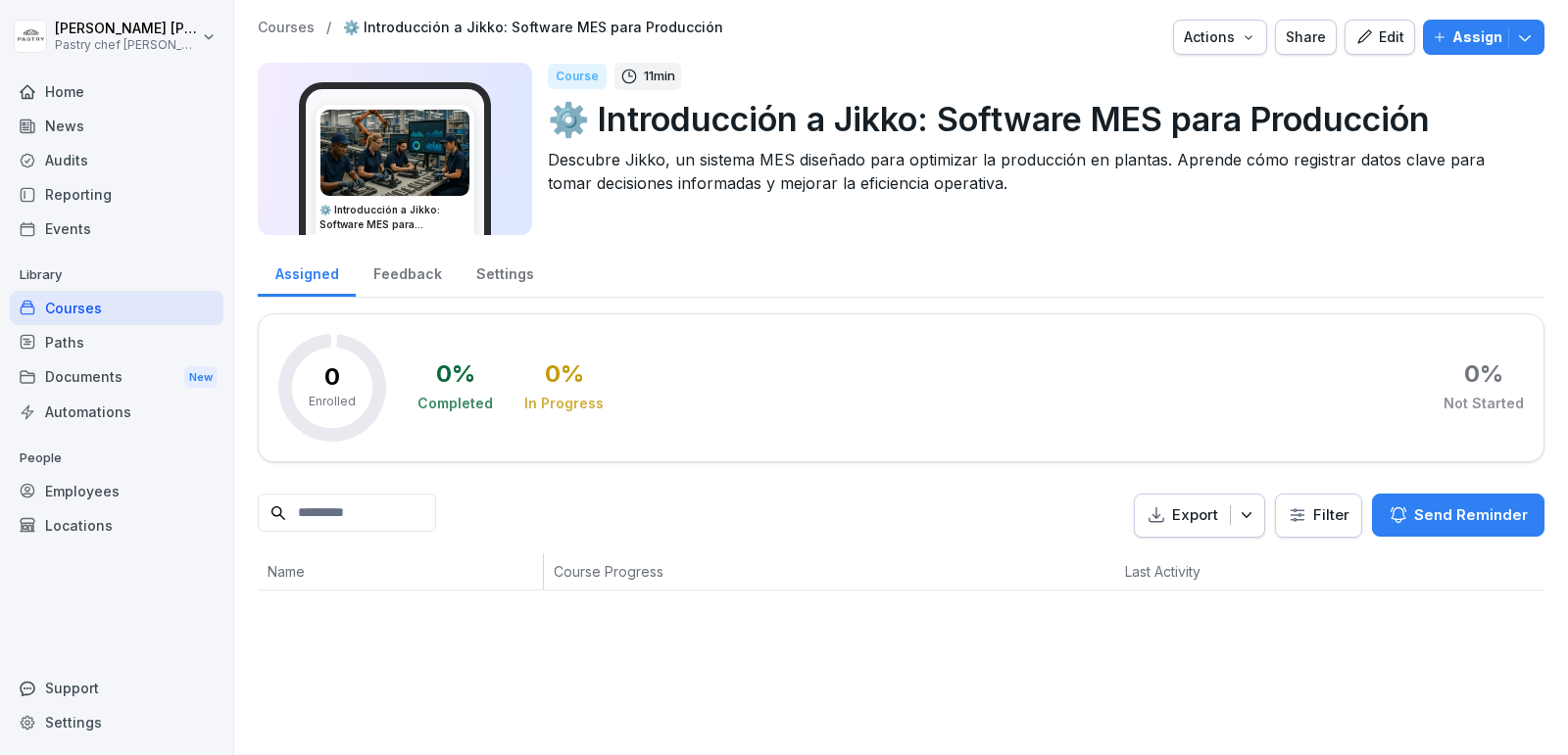
click at [110, 485] on div "Employees" at bounding box center [117, 491] width 214 height 35
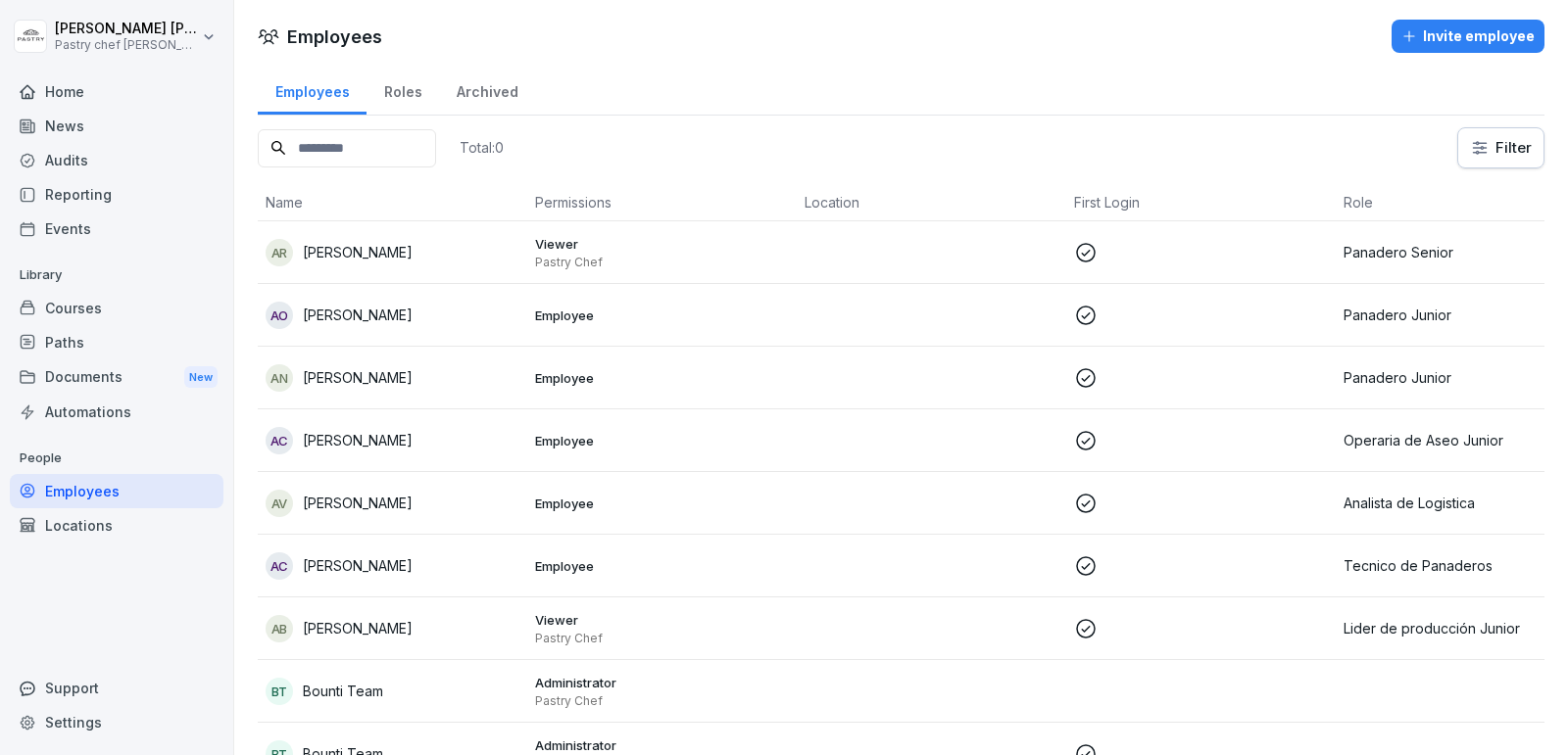
click at [96, 300] on div "Courses" at bounding box center [117, 307] width 214 height 35
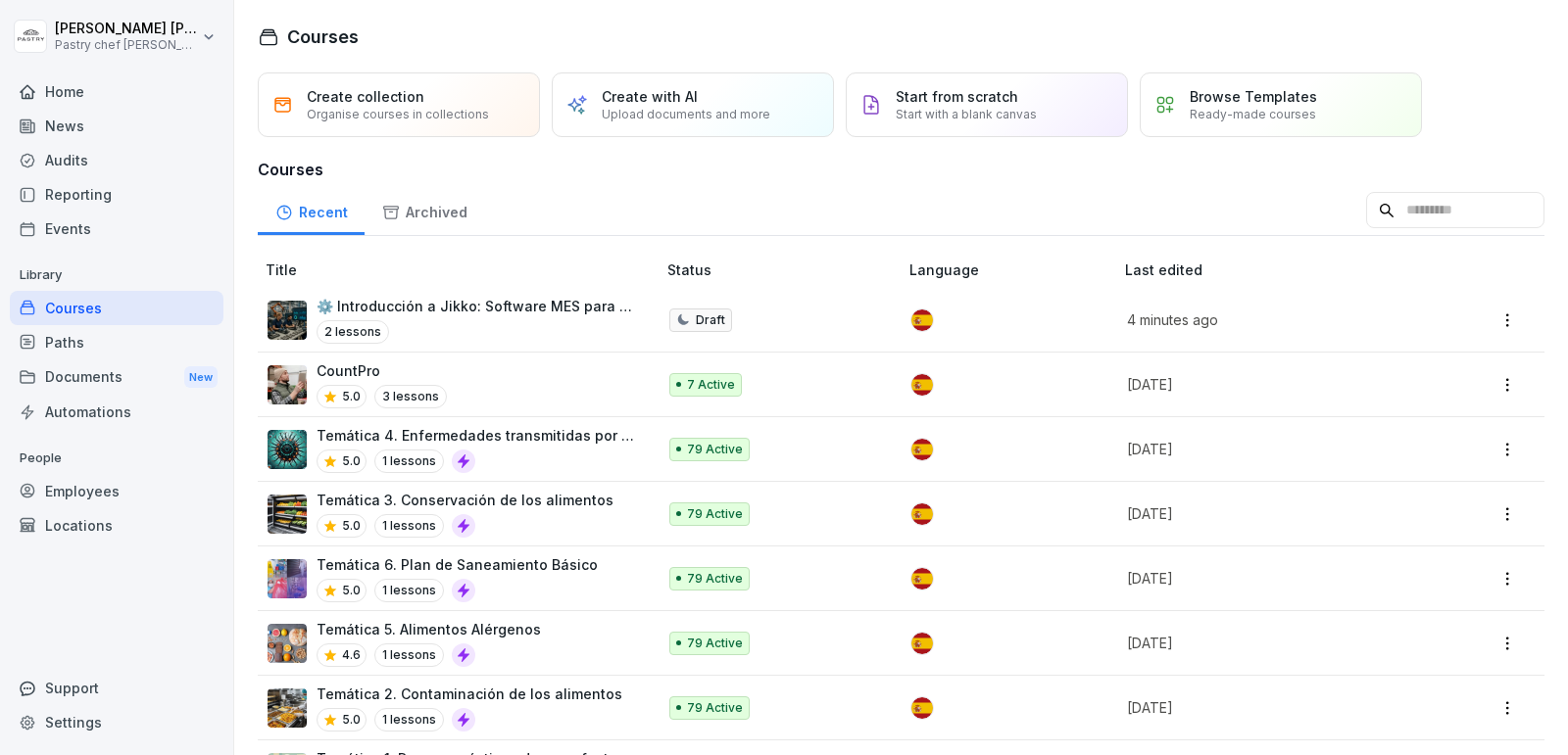
click at [539, 380] on div "CountPro 5.0 3 lessons" at bounding box center [452, 384] width 369 height 48
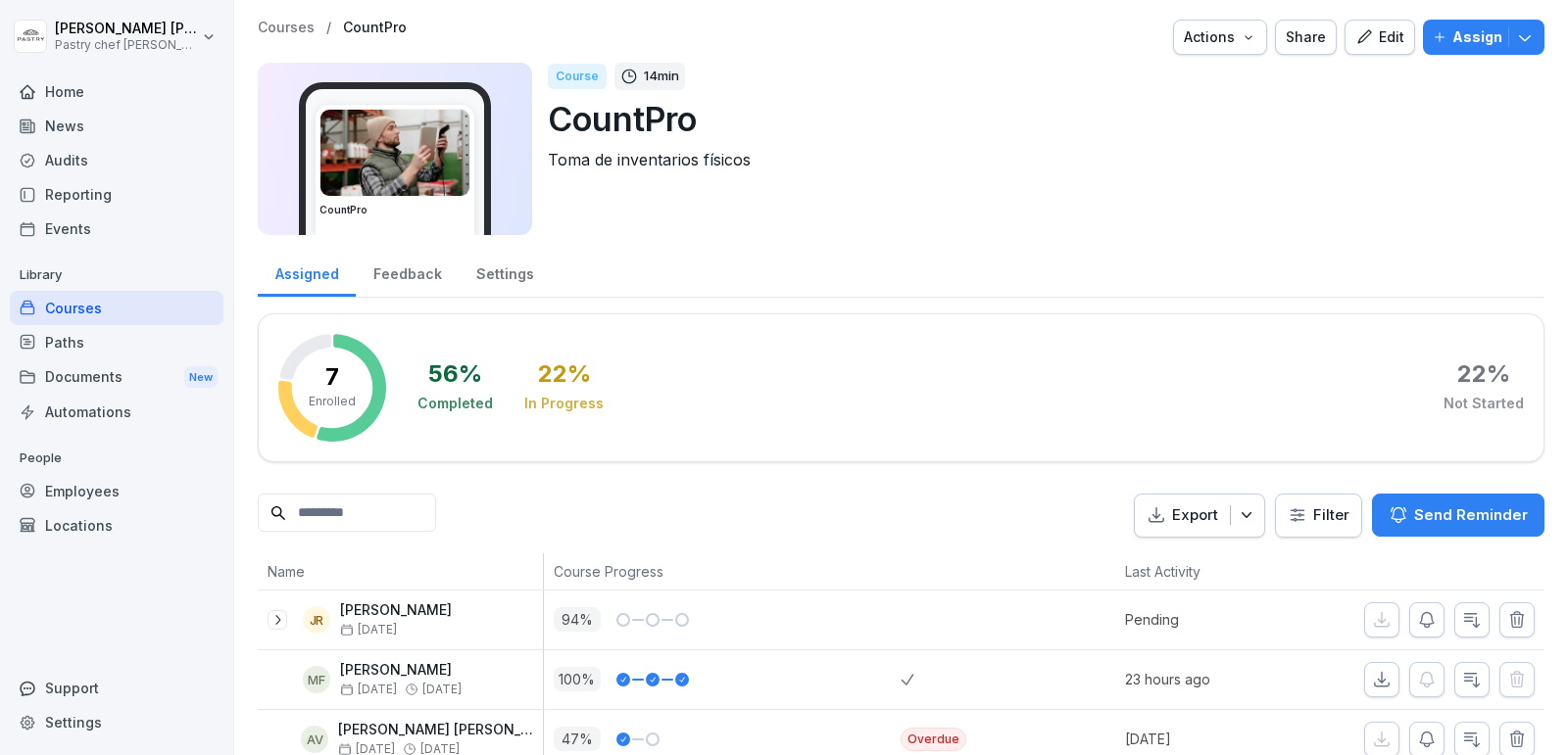
scroll to position [266, 0]
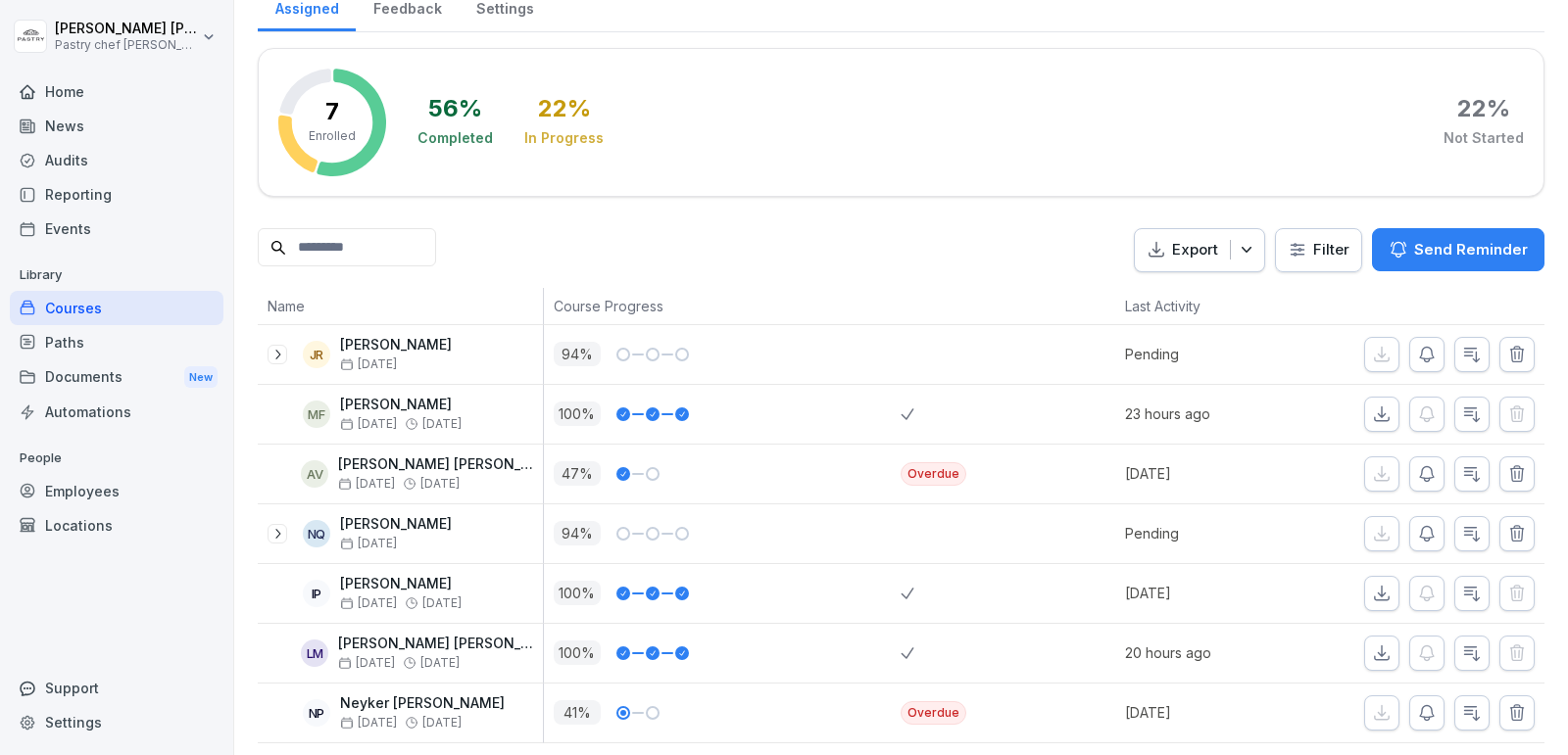
click at [109, 310] on div "Courses" at bounding box center [117, 307] width 214 height 35
